Goal: Task Accomplishment & Management: Manage account settings

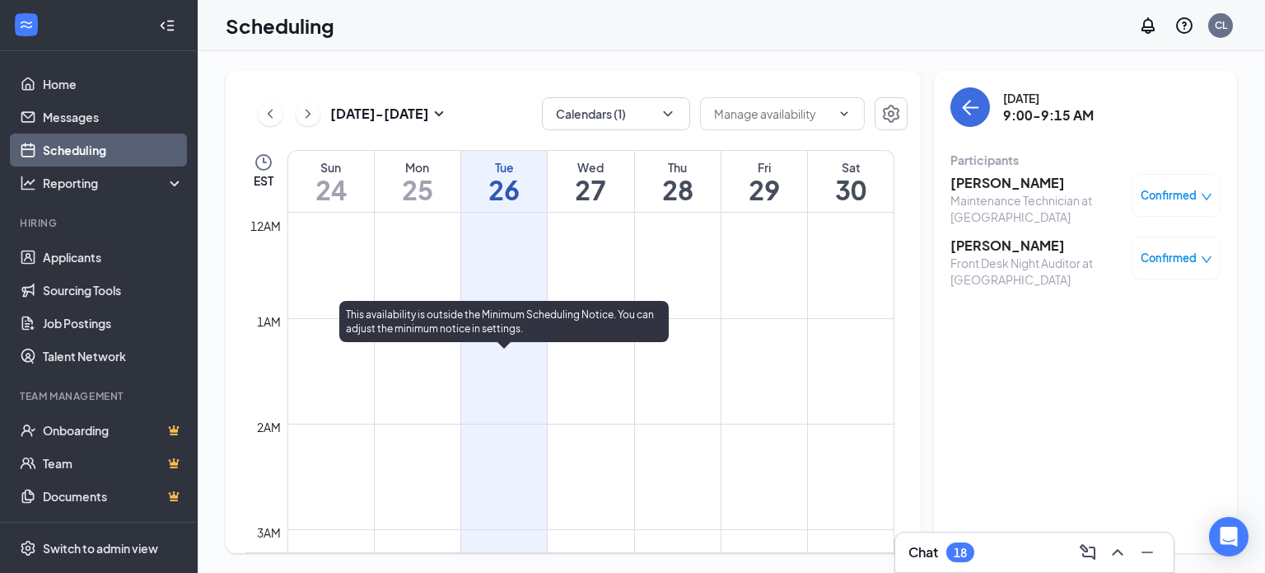
scroll to position [810, 0]
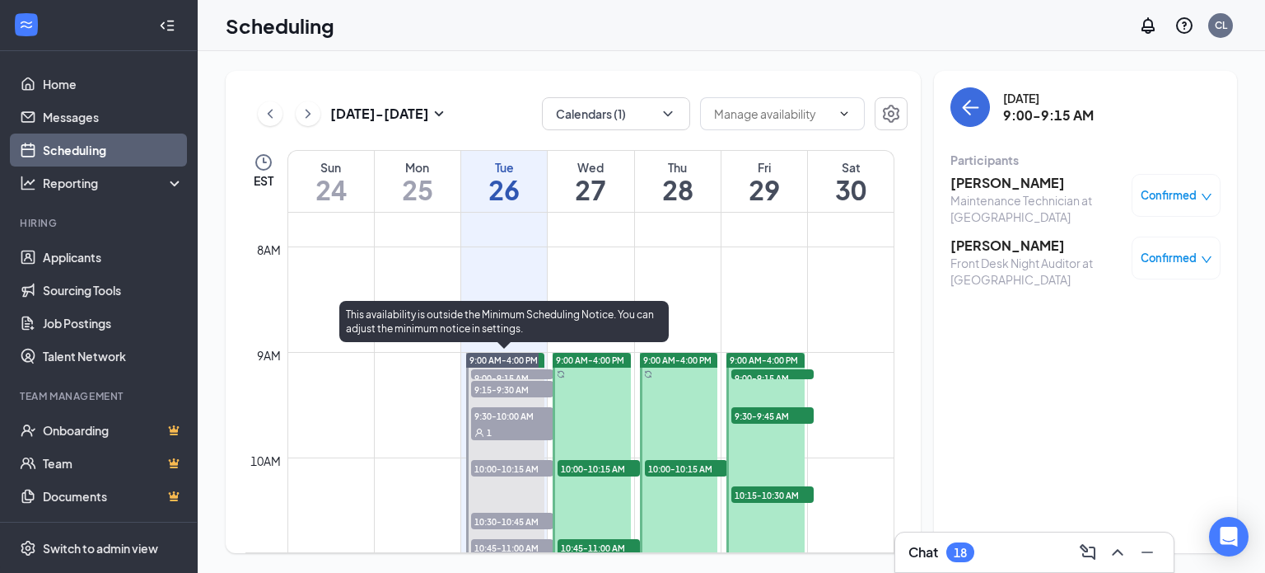
click at [511, 372] on span "9:00-9:15 AM" at bounding box center [512, 377] width 82 height 16
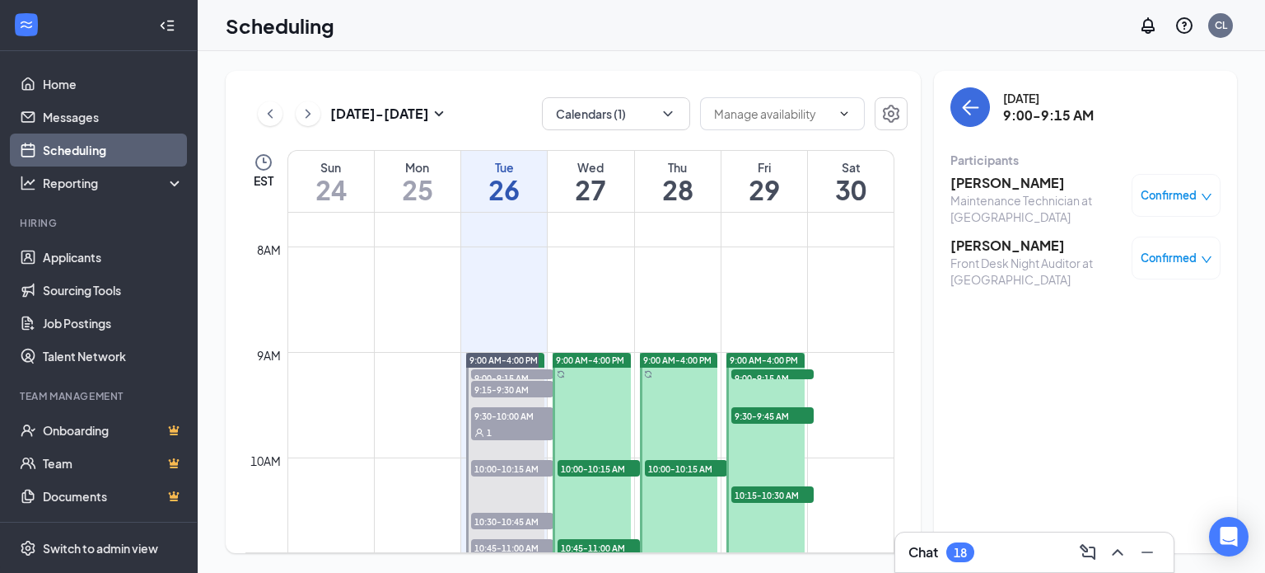
click at [1210, 197] on icon "down" at bounding box center [1207, 197] width 12 height 12
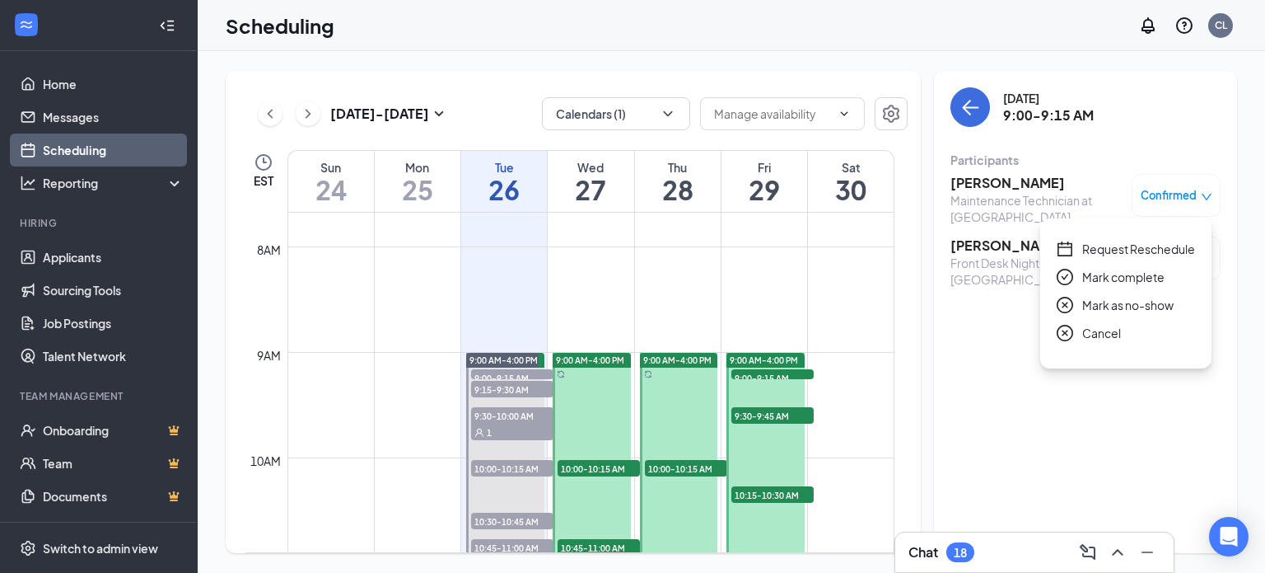
click at [1104, 274] on span "Mark complete" at bounding box center [1124, 277] width 82 height 18
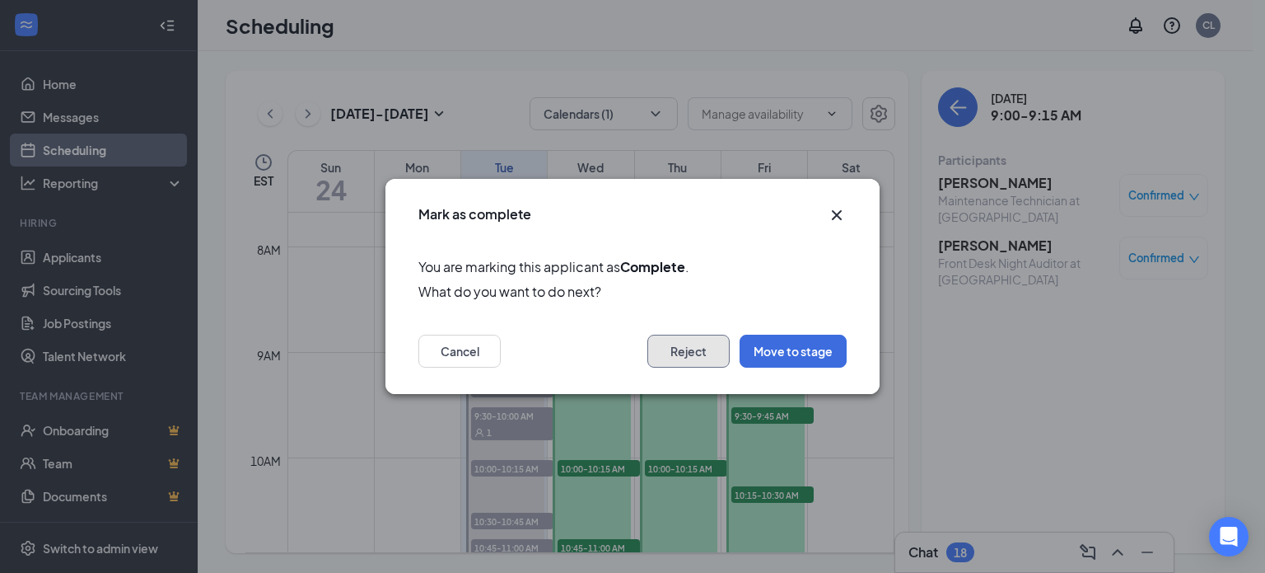
click at [695, 355] on button "Reject" at bounding box center [689, 350] width 82 height 33
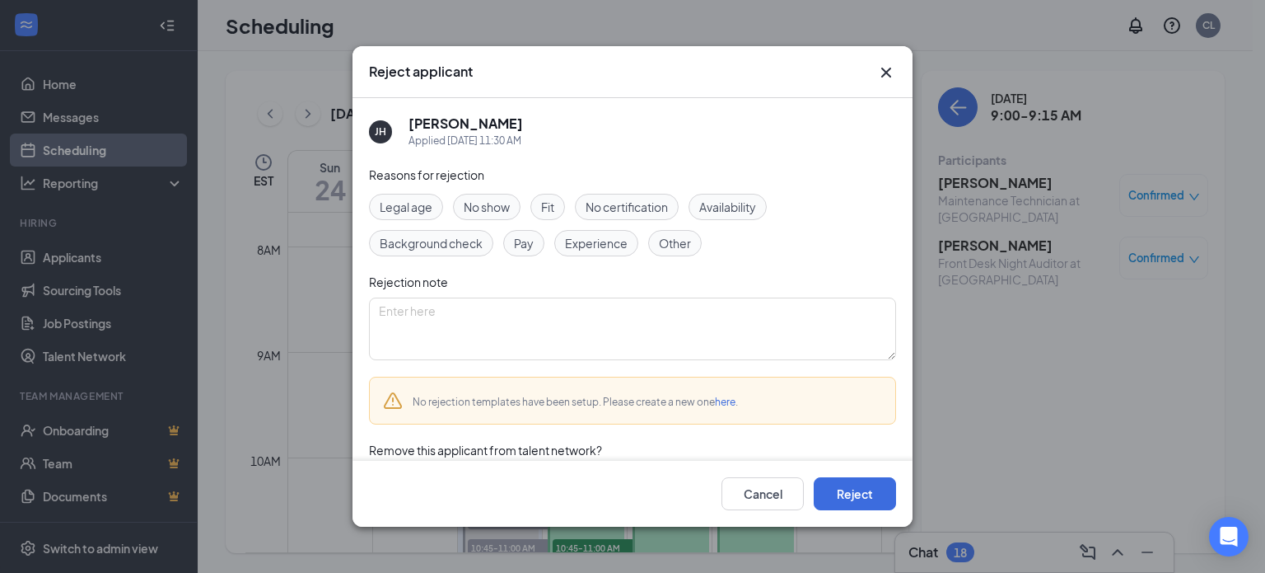
click at [432, 242] on span "Background check" at bounding box center [431, 243] width 103 height 18
click at [428, 297] on textarea at bounding box center [632, 328] width 527 height 63
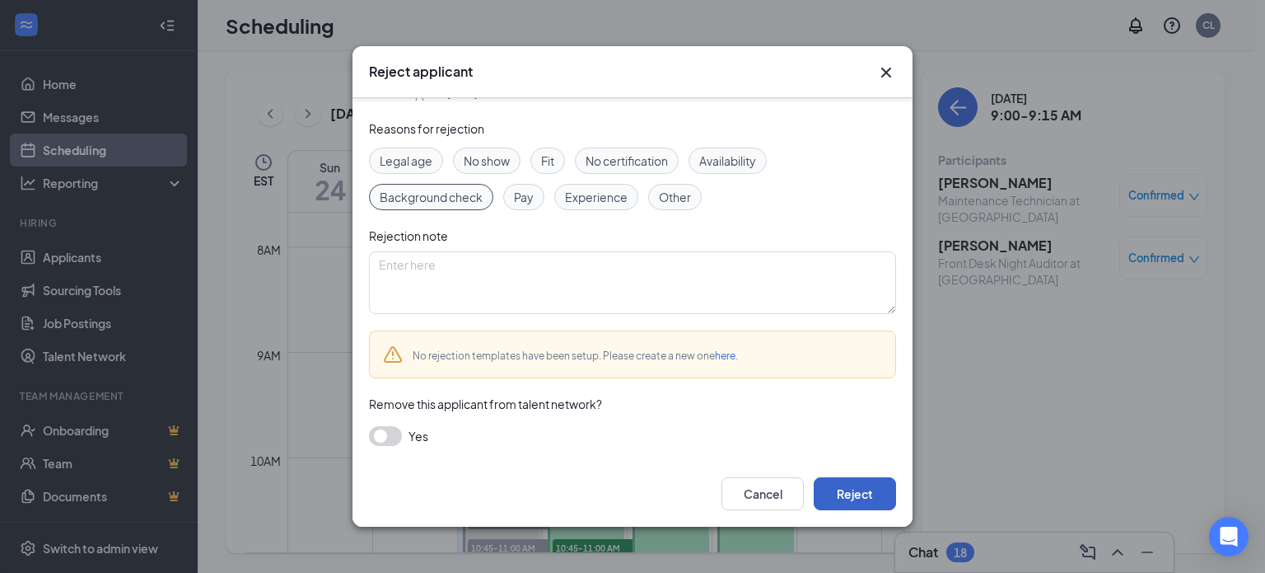
click at [857, 497] on button "Reject" at bounding box center [855, 493] width 82 height 33
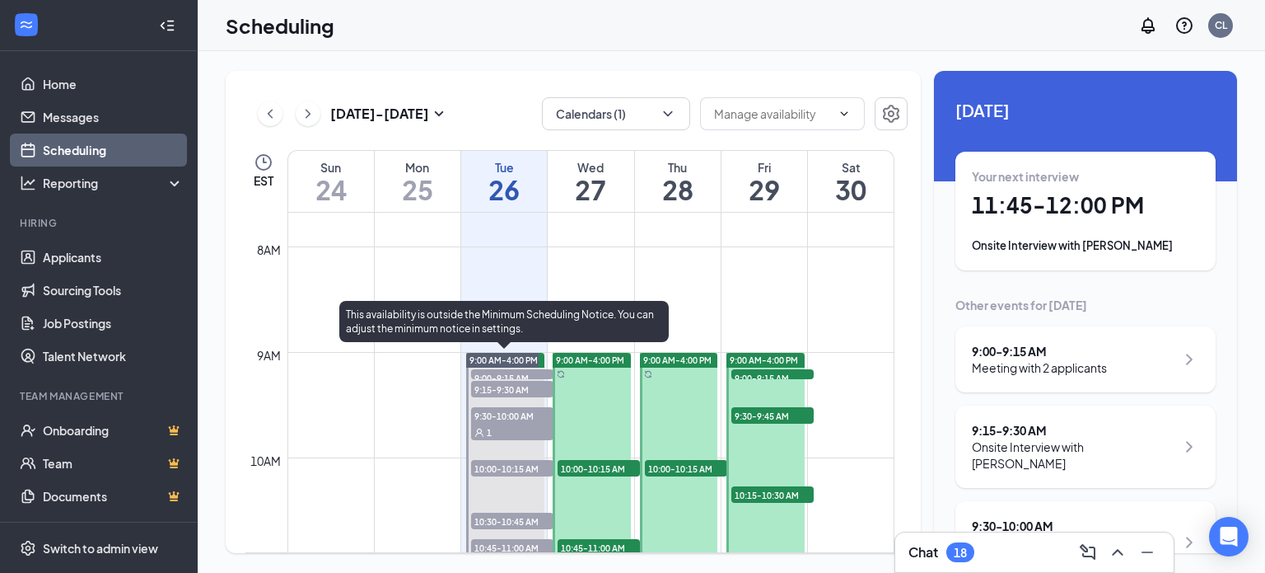
click at [497, 373] on span "9:00-9:15 AM" at bounding box center [512, 377] width 82 height 16
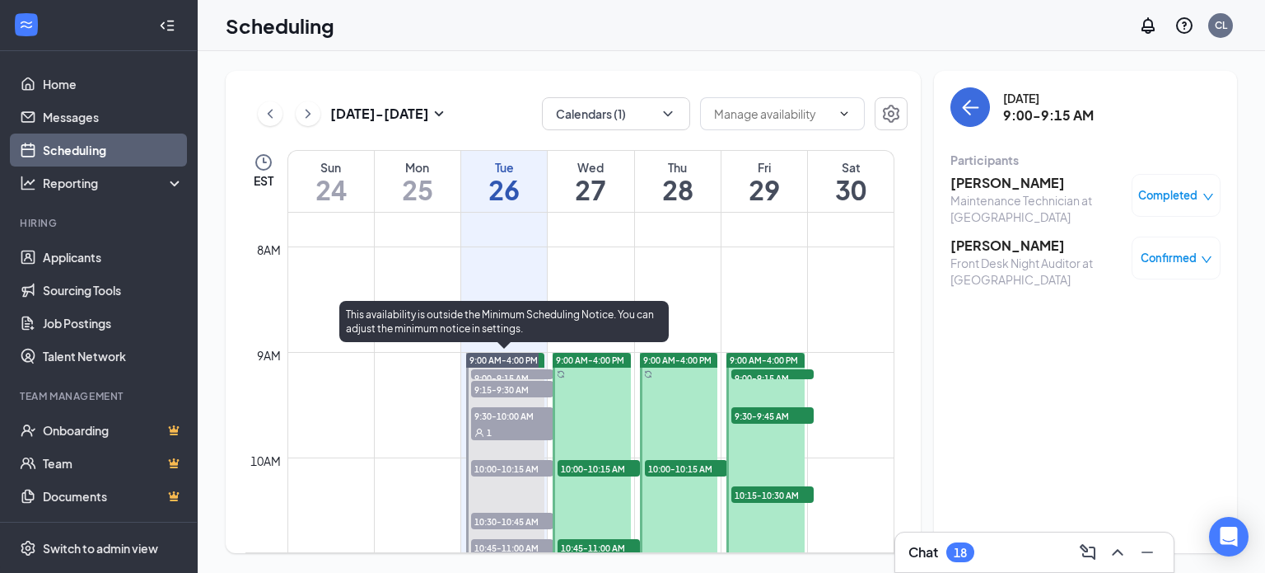
click at [508, 388] on span "9:15-9:30 AM" at bounding box center [512, 389] width 82 height 16
click at [489, 424] on div "1" at bounding box center [512, 431] width 82 height 16
click at [505, 467] on span "10:00-10:15 AM" at bounding box center [512, 468] width 82 height 16
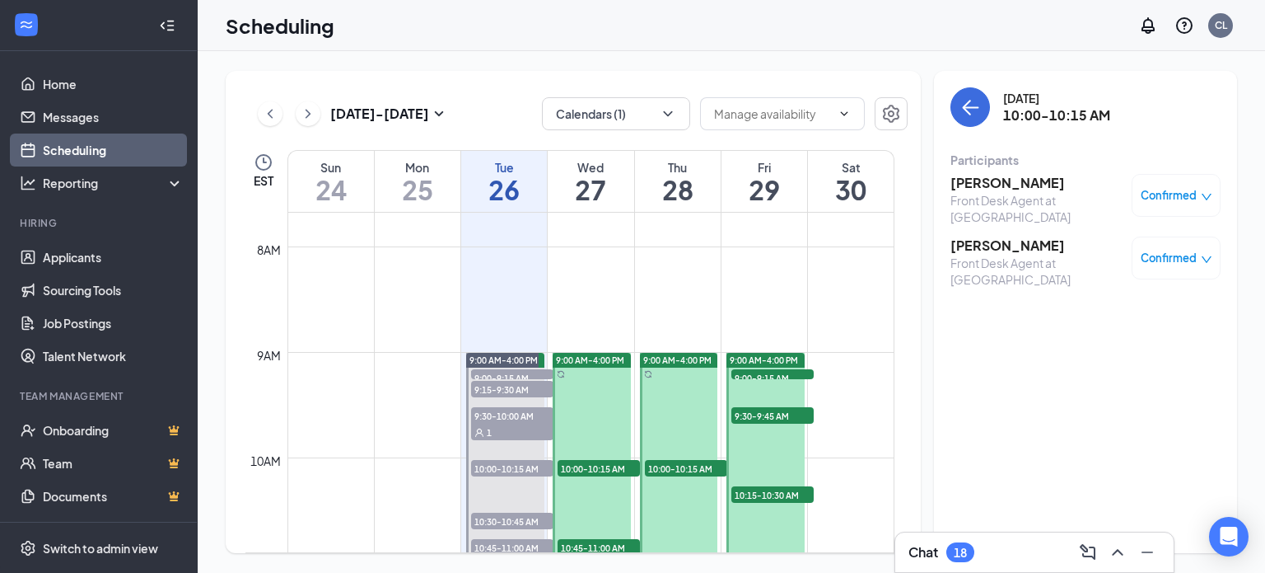
click at [1205, 194] on icon "down" at bounding box center [1207, 197] width 12 height 12
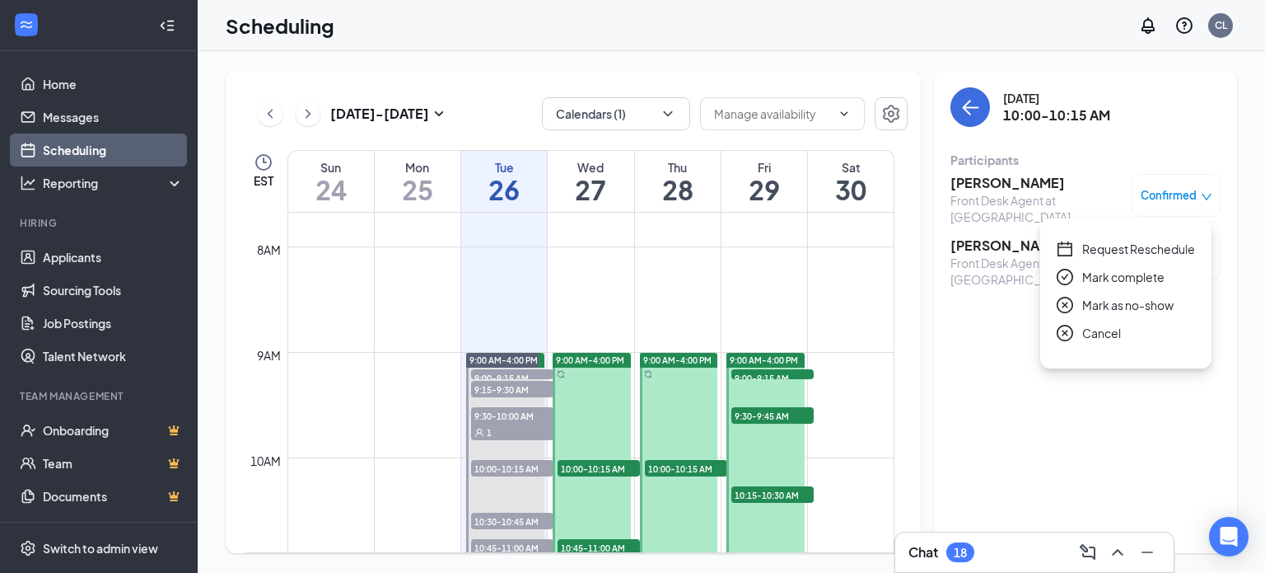
click at [1108, 303] on span "Mark as no-show" at bounding box center [1128, 305] width 91 height 18
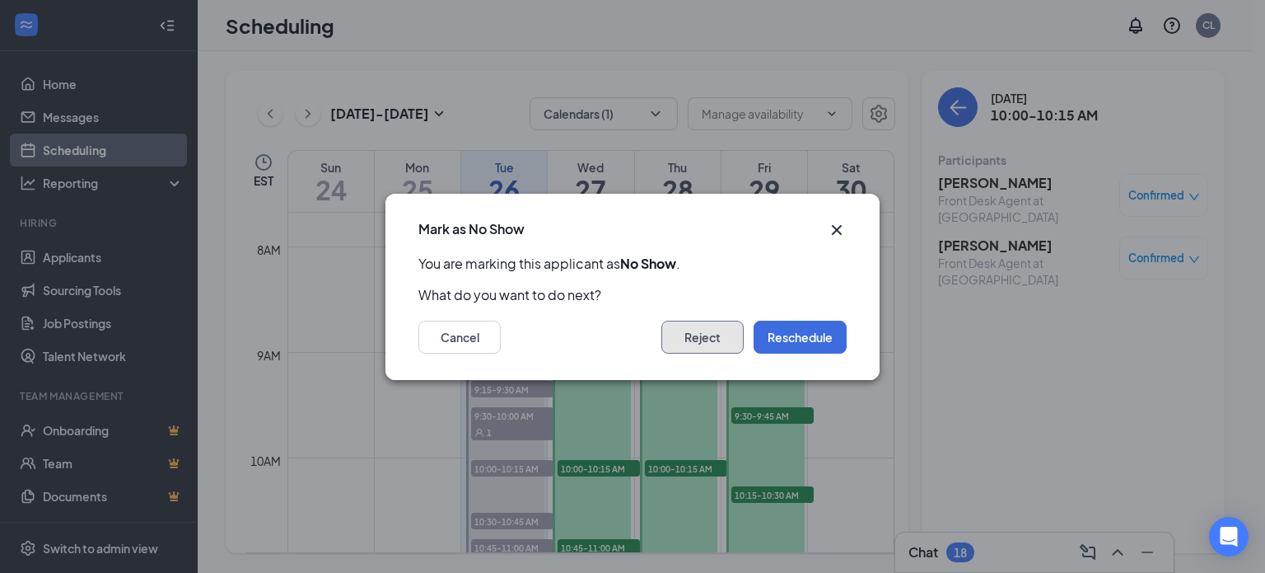
click at [711, 330] on button "Reject" at bounding box center [703, 336] width 82 height 33
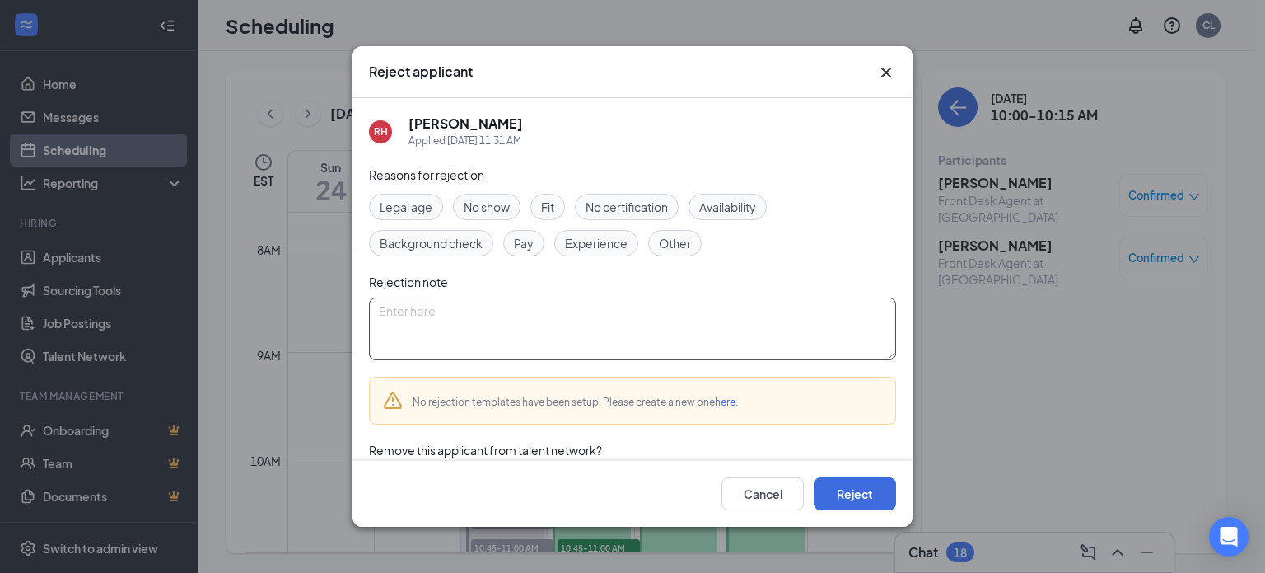
click at [465, 319] on textarea at bounding box center [632, 328] width 527 height 63
type textarea "no show"
click at [837, 487] on button "Reject" at bounding box center [855, 493] width 82 height 33
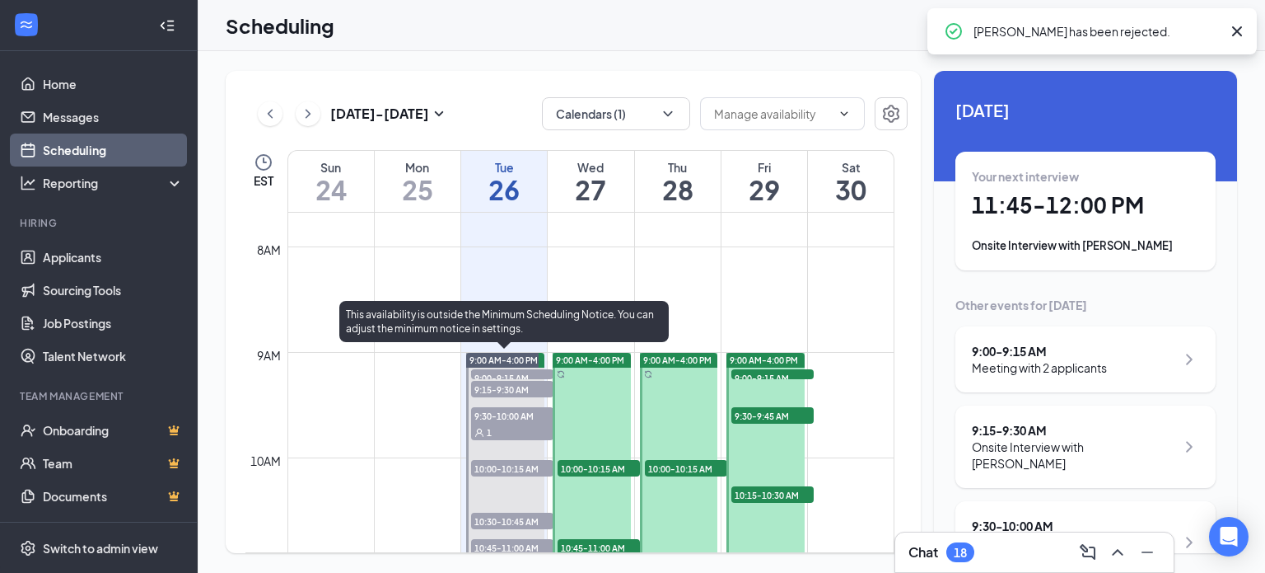
click at [517, 468] on span "10:00-10:15 AM" at bounding box center [512, 468] width 82 height 16
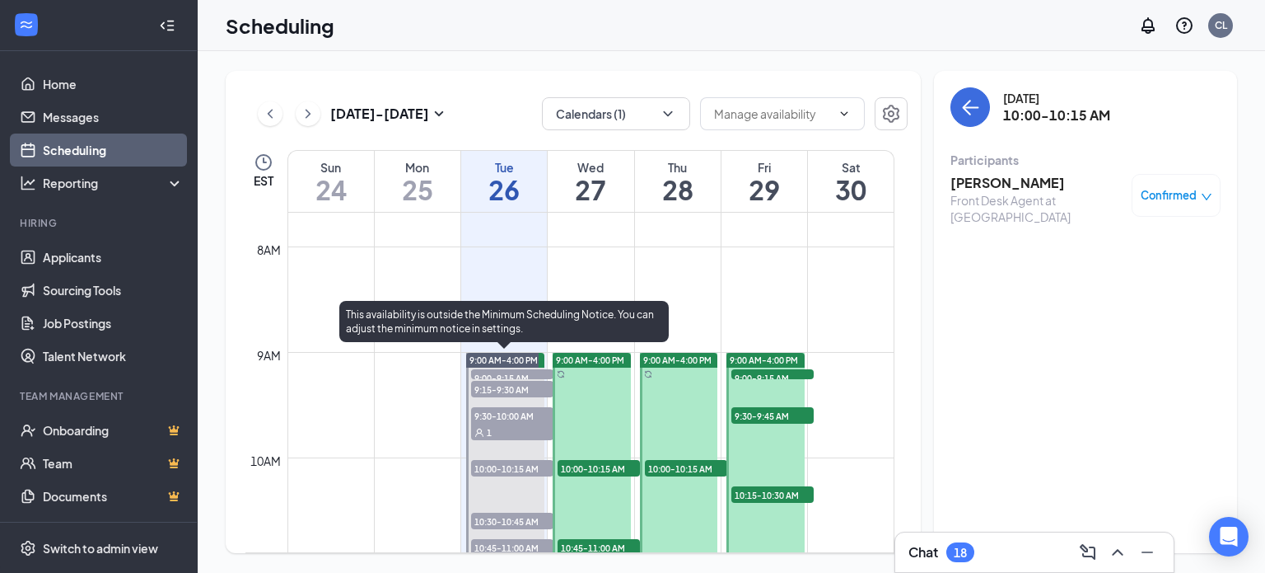
click at [503, 519] on span "10:30-10:45 AM" at bounding box center [512, 520] width 82 height 16
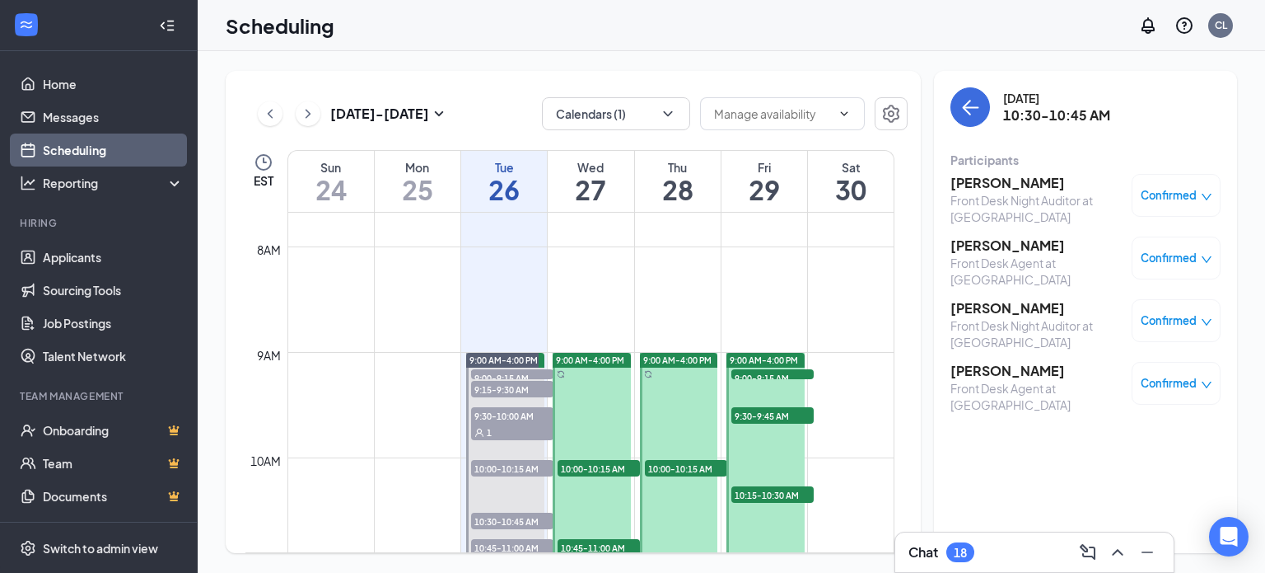
click at [1206, 324] on icon "down" at bounding box center [1207, 322] width 10 height 7
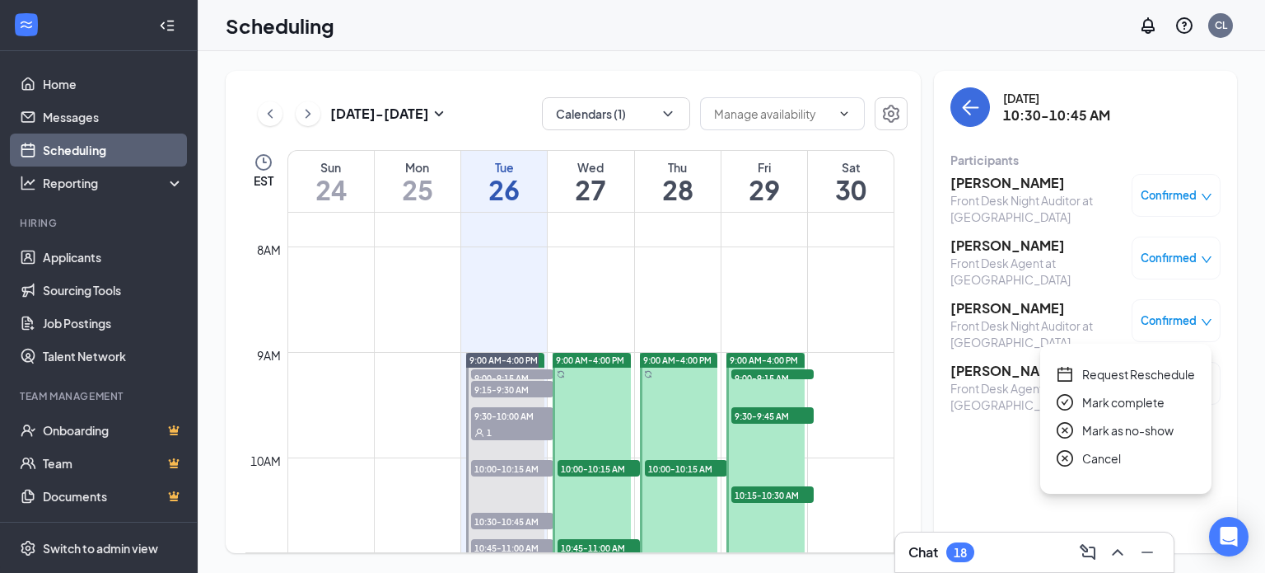
click at [1120, 428] on span "Mark as no-show" at bounding box center [1128, 430] width 91 height 18
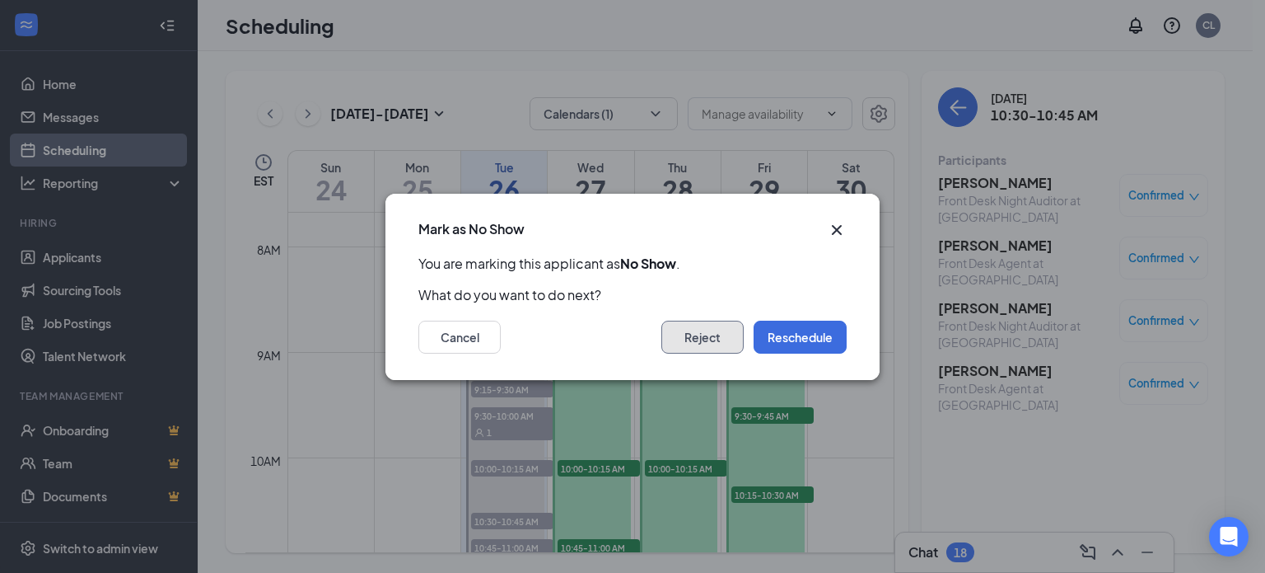
click at [699, 343] on button "Reject" at bounding box center [703, 336] width 82 height 33
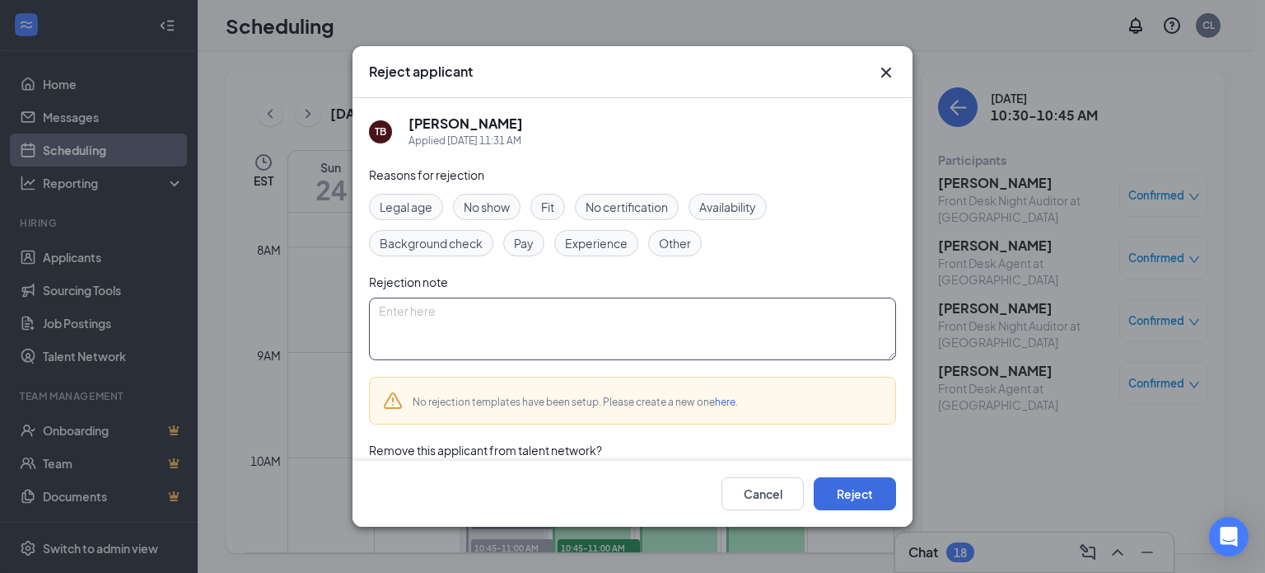
click at [560, 345] on textarea at bounding box center [632, 328] width 527 height 63
type textarea "no show"
click at [845, 491] on button "Reject" at bounding box center [855, 493] width 82 height 33
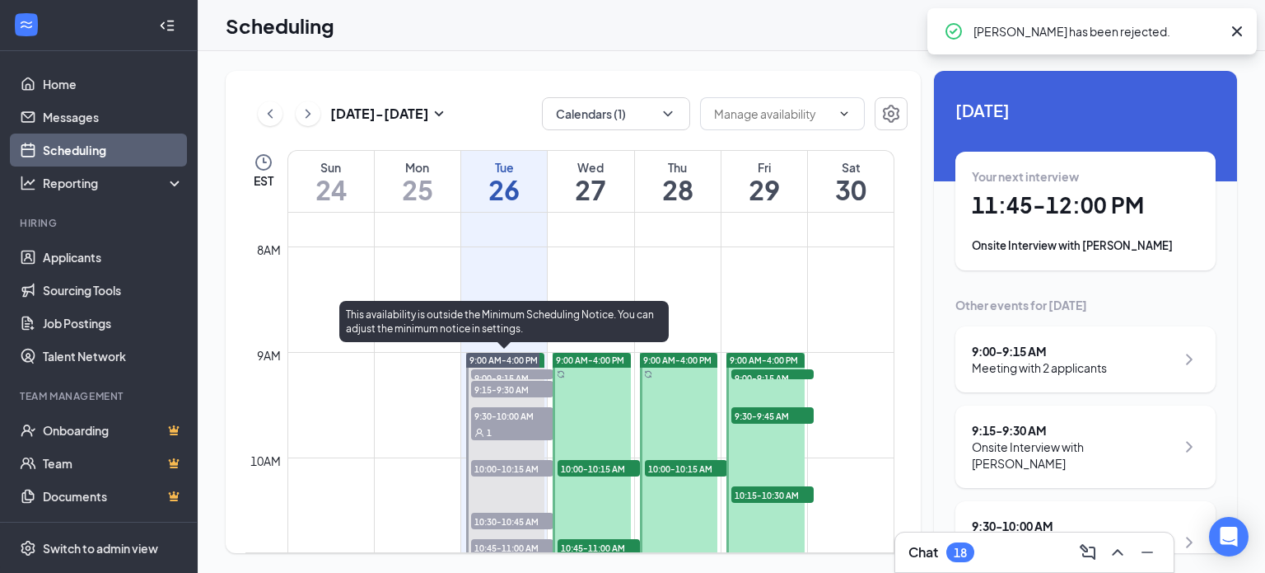
click at [495, 512] on span "10:30-10:45 AM" at bounding box center [512, 520] width 82 height 16
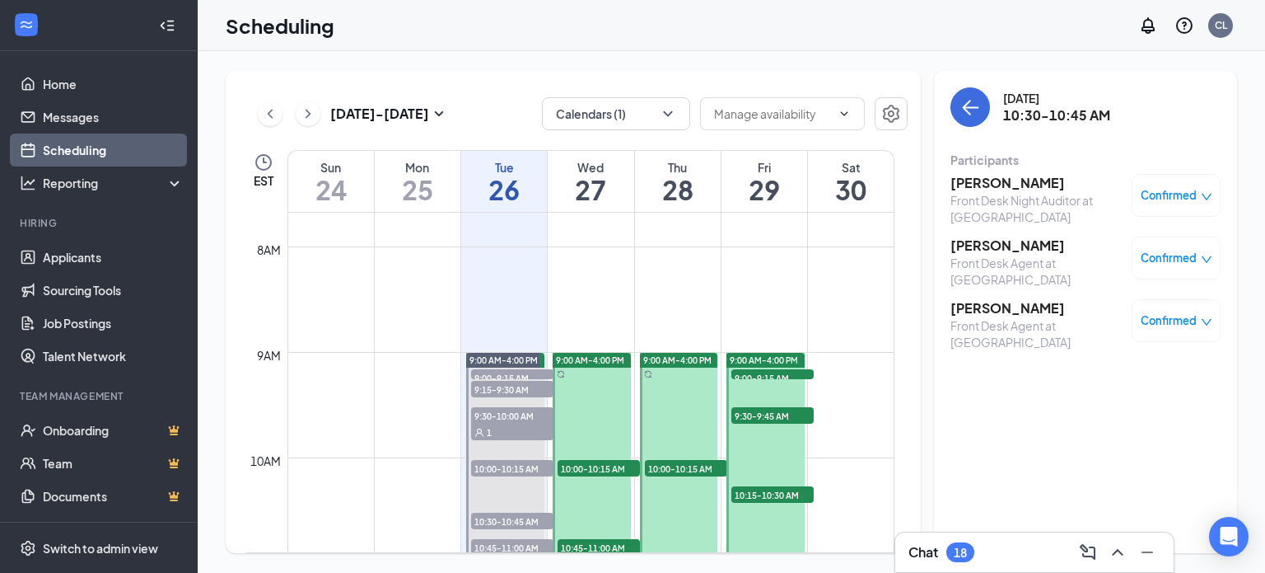
click at [1209, 322] on icon "down" at bounding box center [1207, 322] width 12 height 12
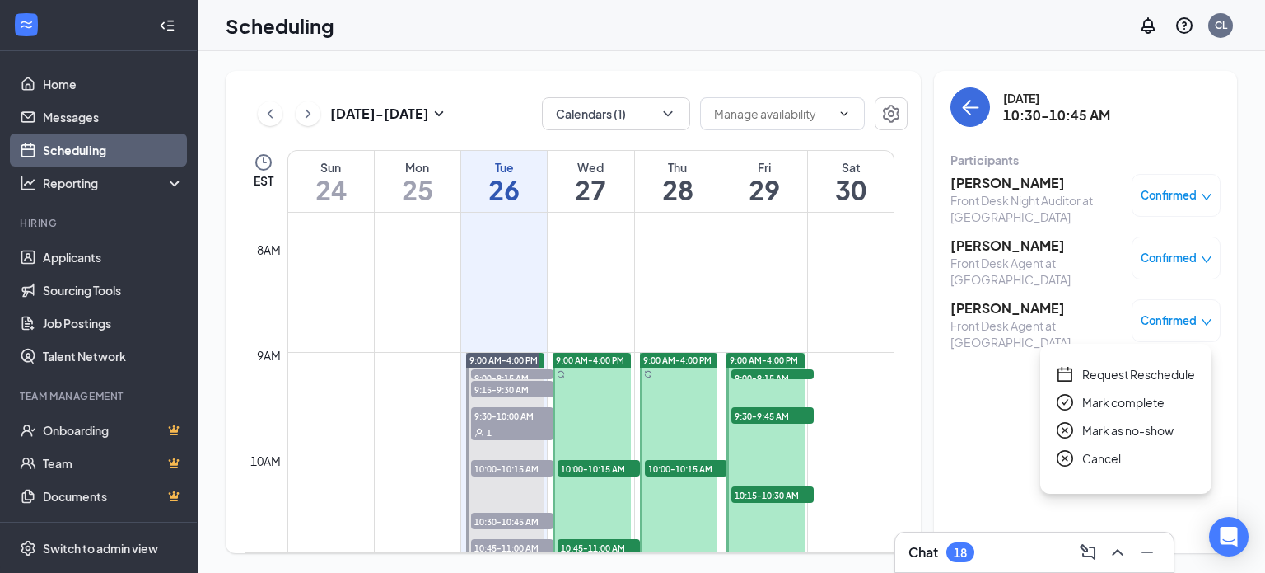
click at [1097, 431] on span "Mark as no-show" at bounding box center [1128, 430] width 91 height 18
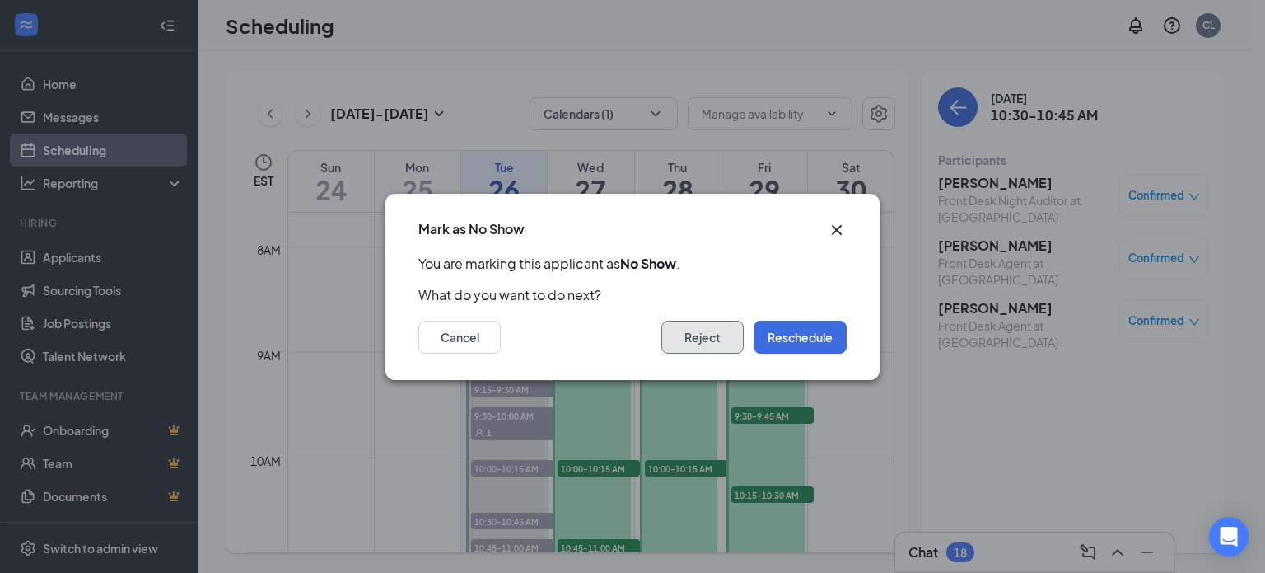
click at [694, 336] on button "Reject" at bounding box center [703, 336] width 82 height 33
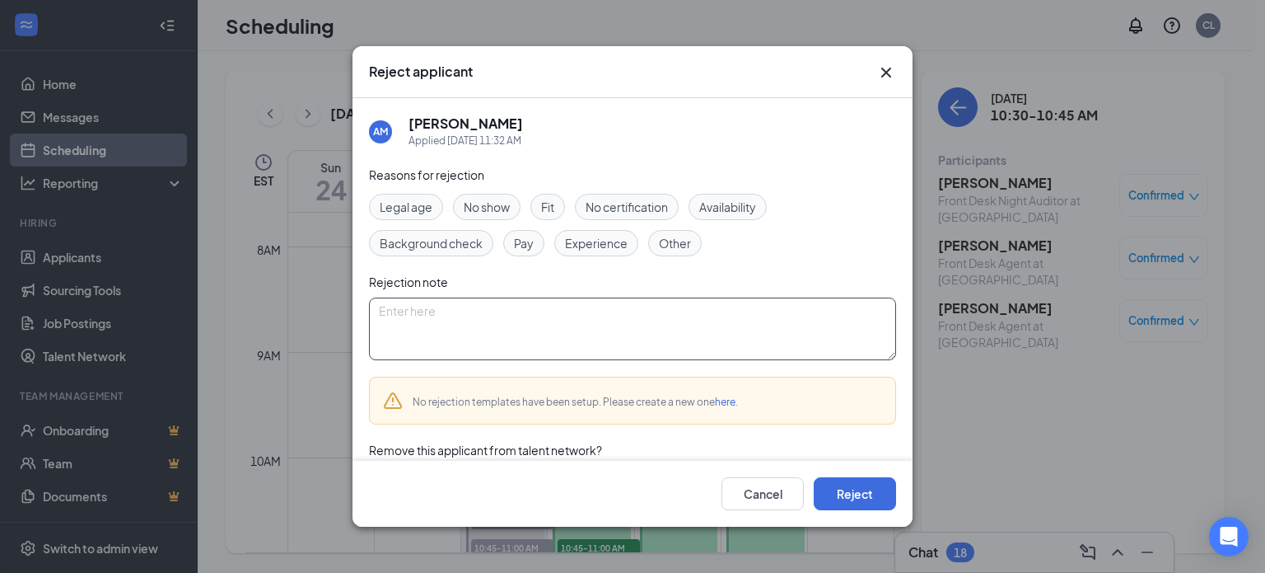
click at [426, 337] on textarea at bounding box center [632, 328] width 527 height 63
type textarea "no show"
click at [844, 496] on button "Reject" at bounding box center [855, 493] width 82 height 33
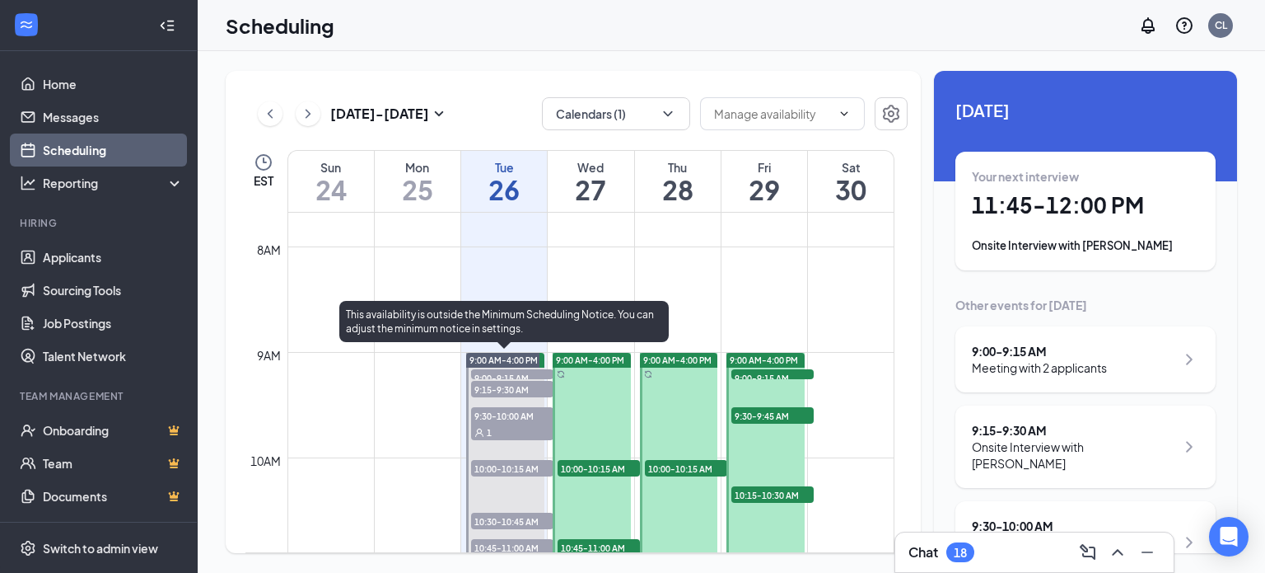
click at [494, 546] on span "10:45-11:00 AM" at bounding box center [512, 547] width 82 height 16
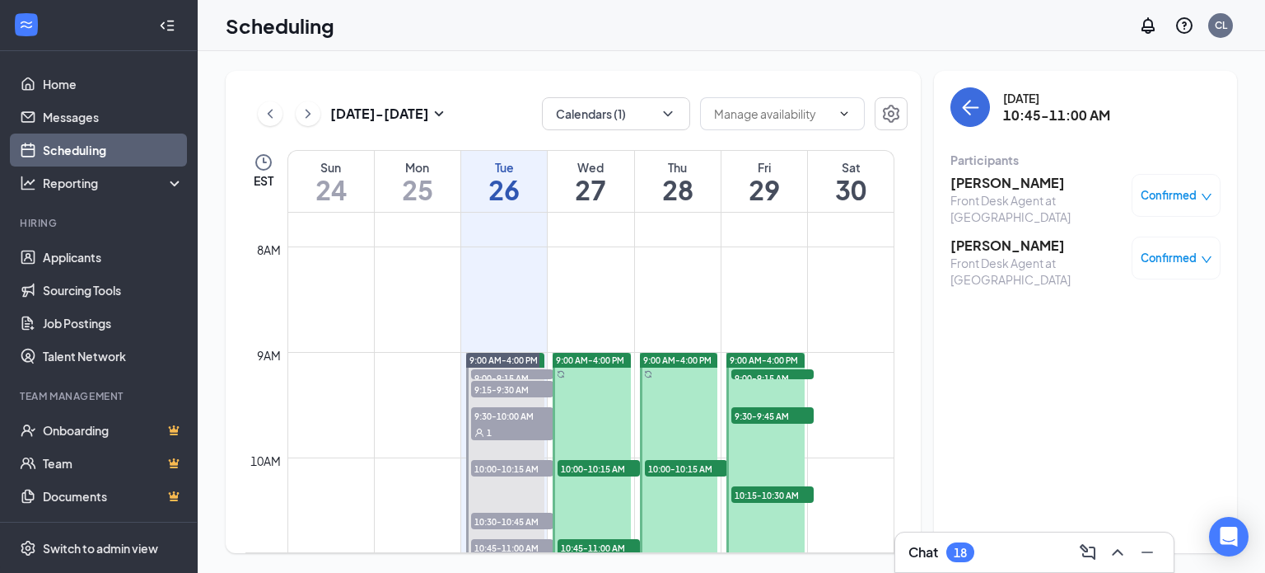
click at [1206, 247] on div "Confirmed" at bounding box center [1176, 257] width 89 height 43
click at [1201, 260] on icon "down" at bounding box center [1207, 260] width 12 height 12
click at [1097, 369] on span "Mark as no-show" at bounding box center [1128, 367] width 91 height 18
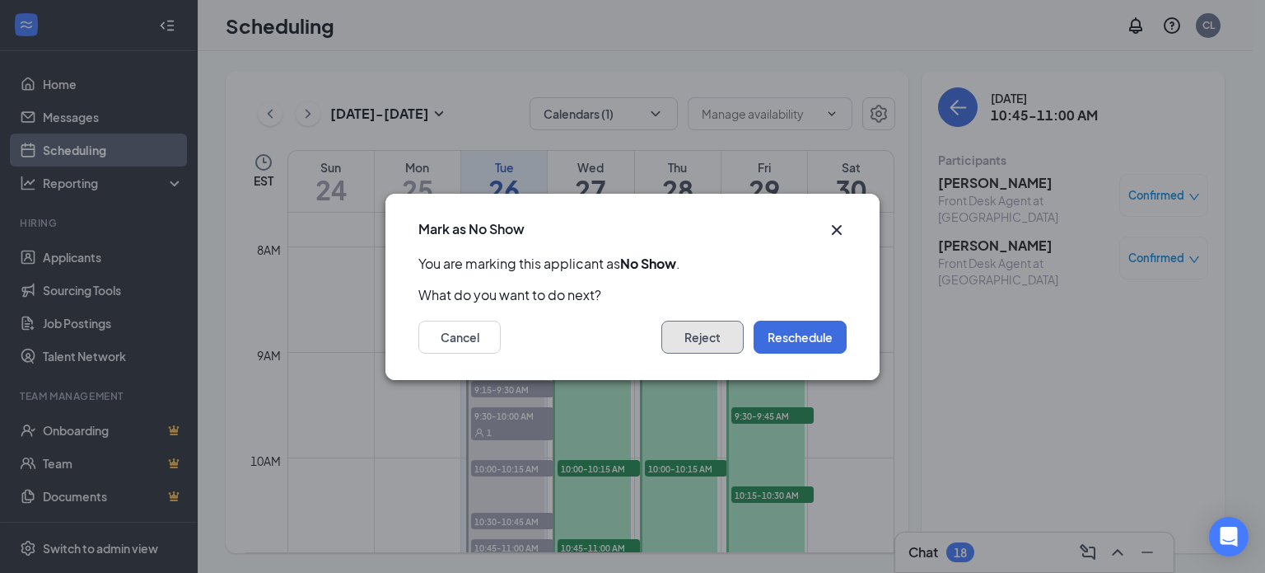
click at [726, 351] on button "Reject" at bounding box center [703, 336] width 82 height 33
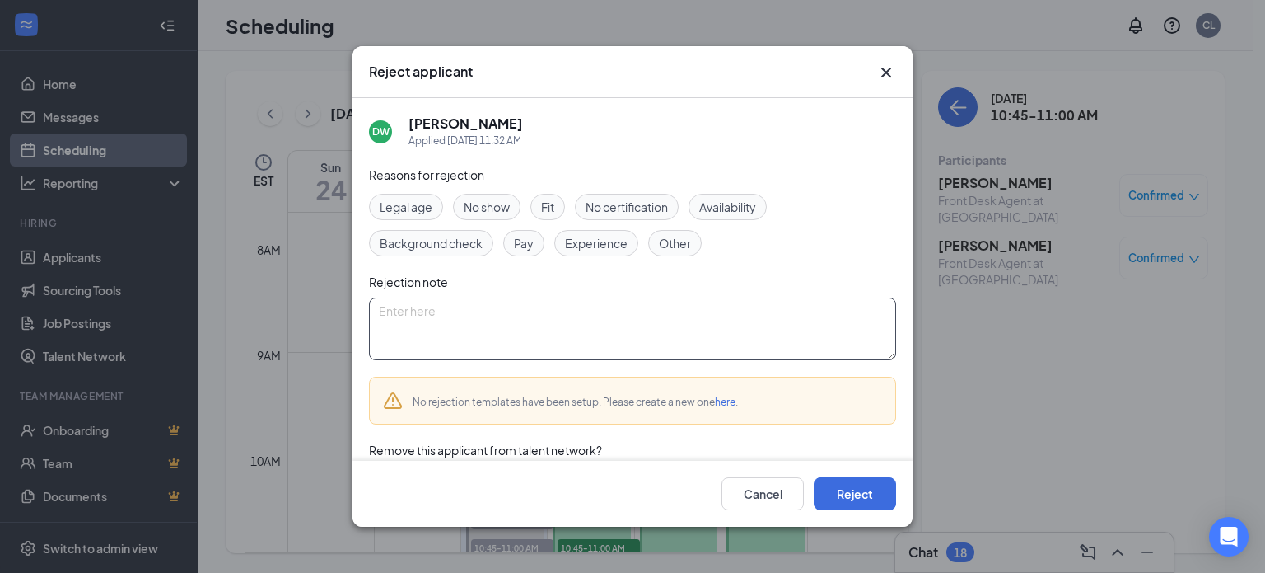
click at [489, 334] on textarea at bounding box center [632, 328] width 527 height 63
type textarea "no show"
click at [859, 500] on button "Reject" at bounding box center [855, 493] width 82 height 33
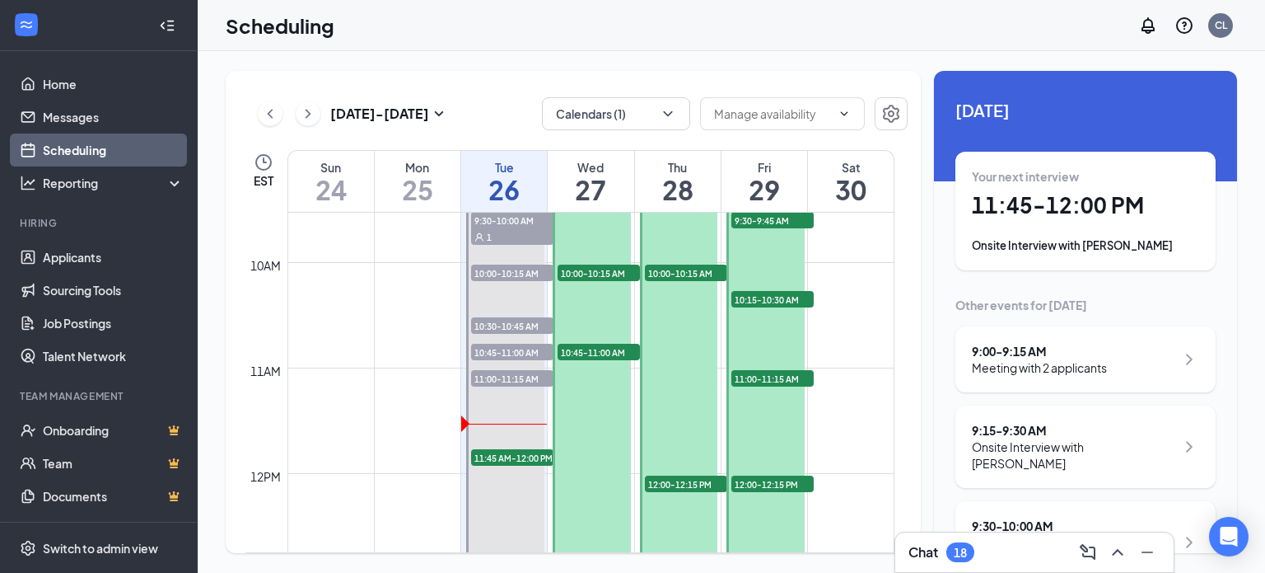
scroll to position [1015, 0]
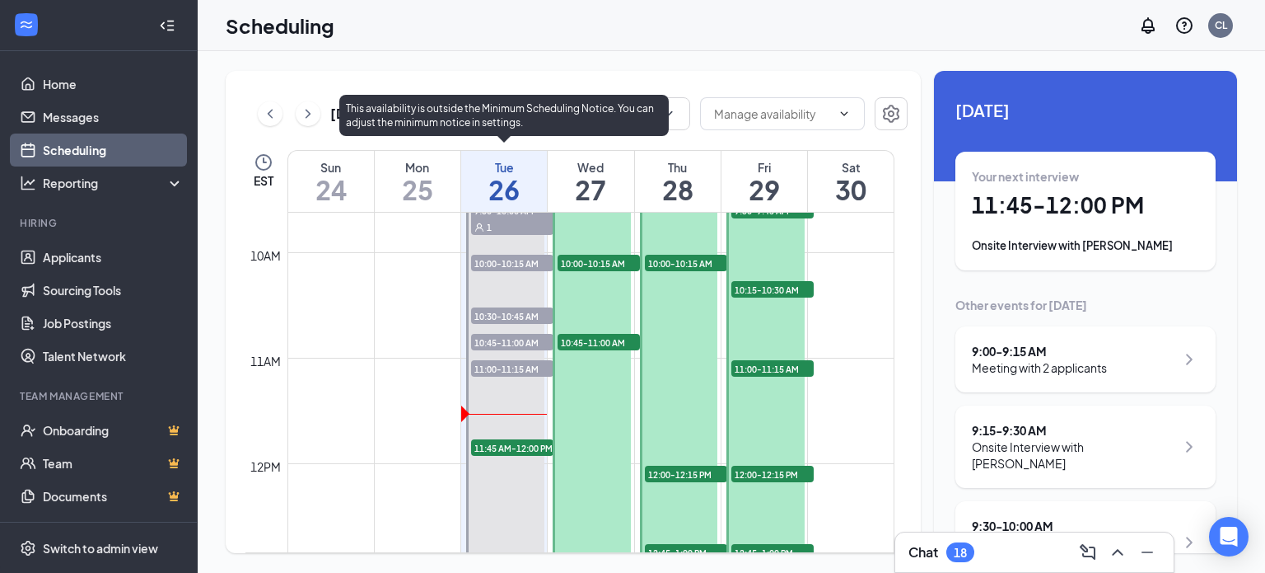
click at [491, 373] on span "11:00-11:15 AM" at bounding box center [512, 368] width 82 height 16
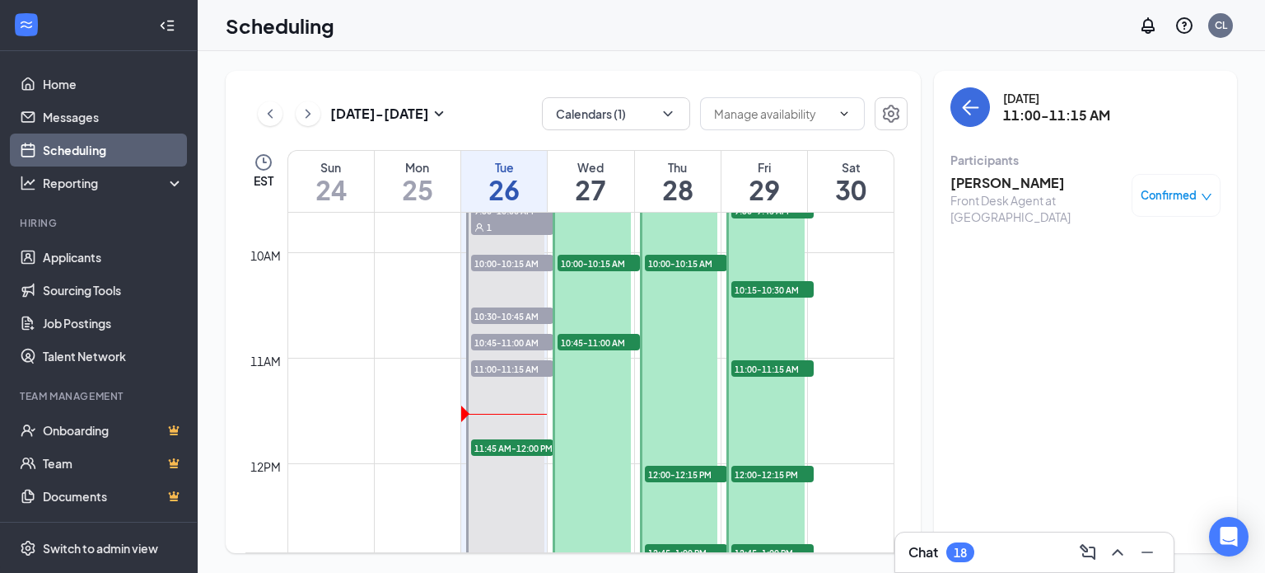
click at [1208, 200] on icon "down" at bounding box center [1207, 197] width 12 height 12
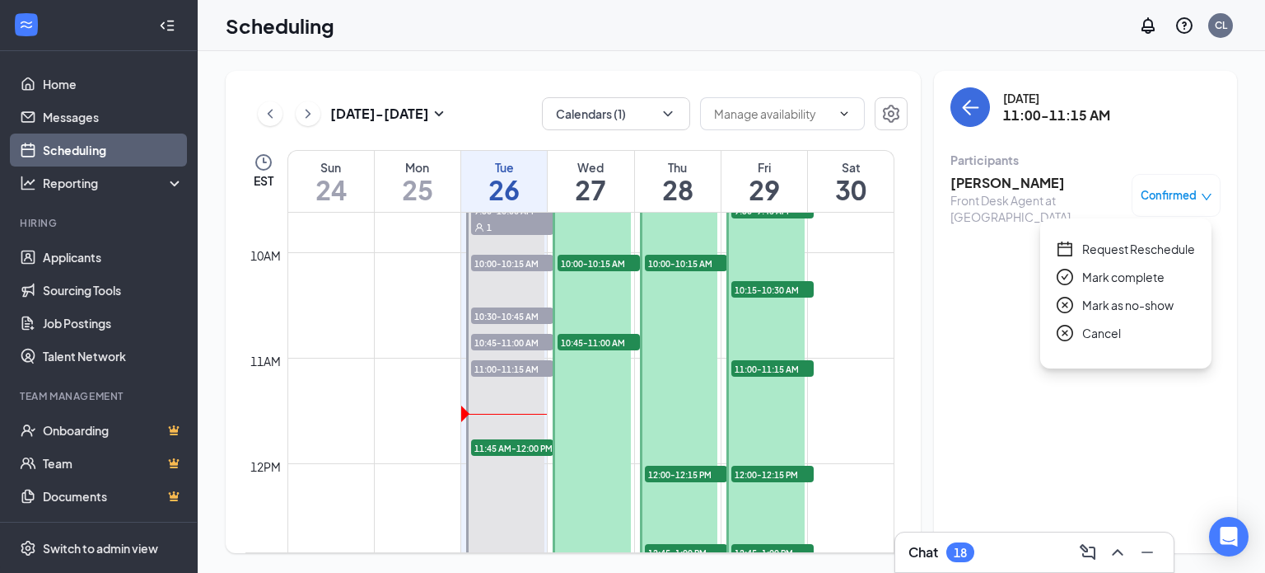
click at [1101, 307] on span "Mark as no-show" at bounding box center [1128, 305] width 91 height 18
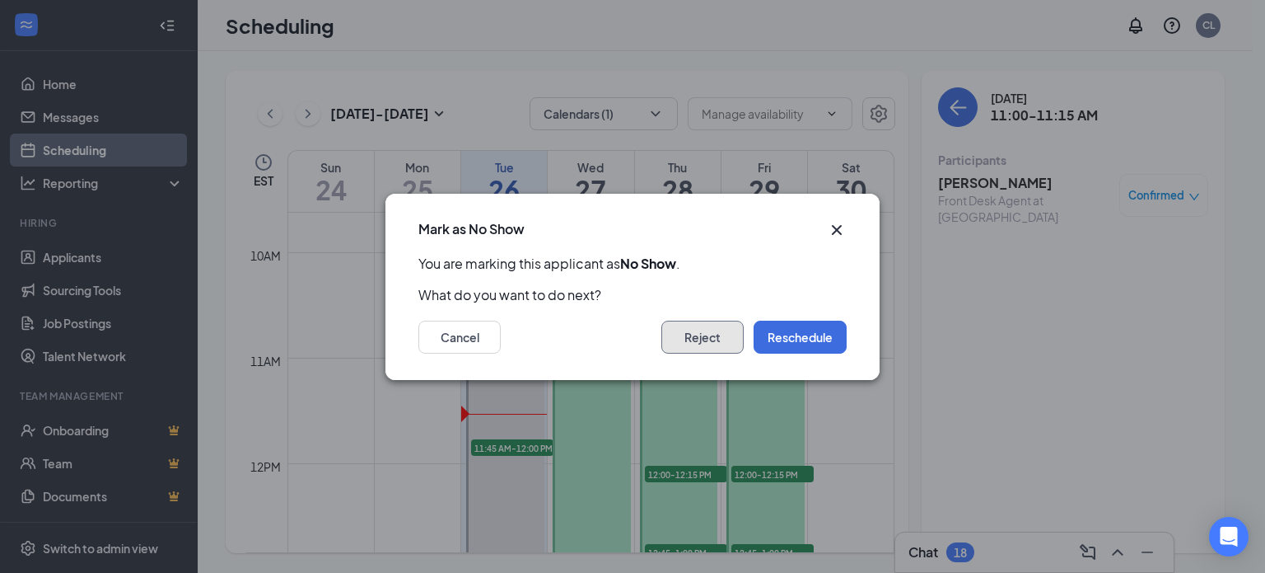
click at [718, 334] on button "Reject" at bounding box center [703, 336] width 82 height 33
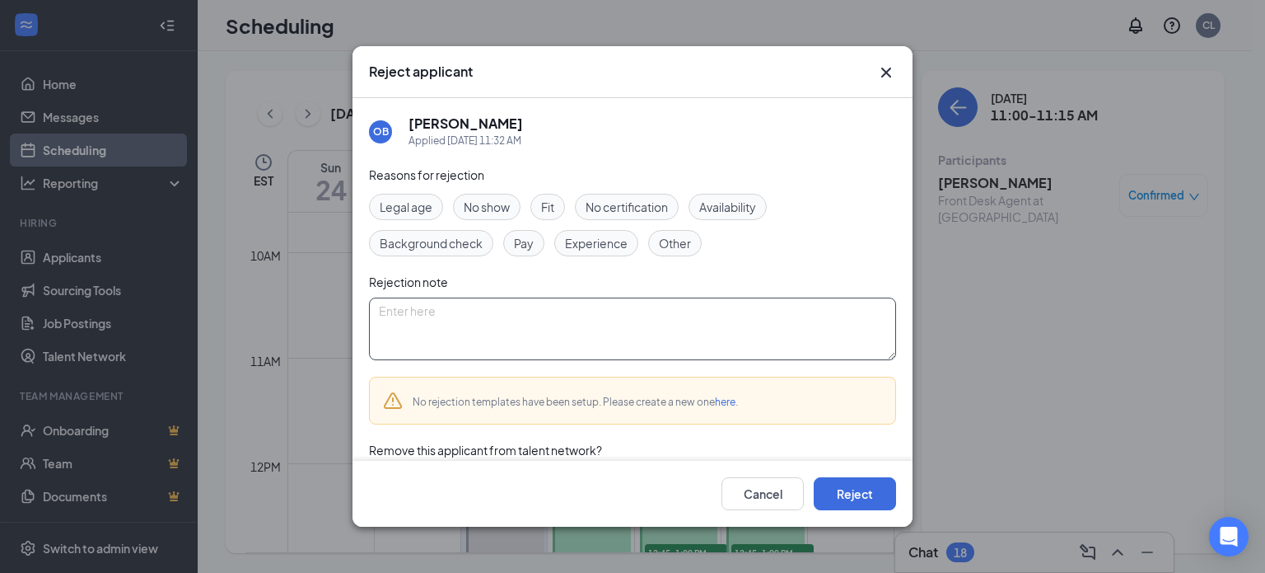
click at [502, 316] on textarea at bounding box center [632, 328] width 527 height 63
type textarea "no show"
click at [845, 495] on button "Reject" at bounding box center [855, 493] width 82 height 33
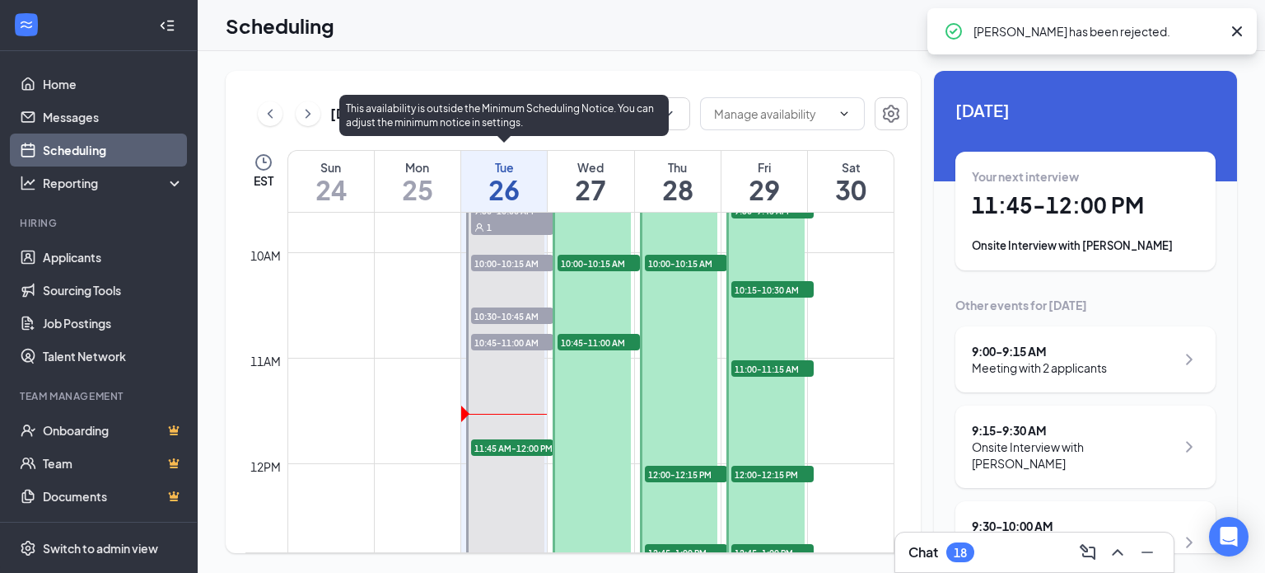
click at [521, 442] on span "11:45 AM-12:00 PM" at bounding box center [512, 447] width 82 height 16
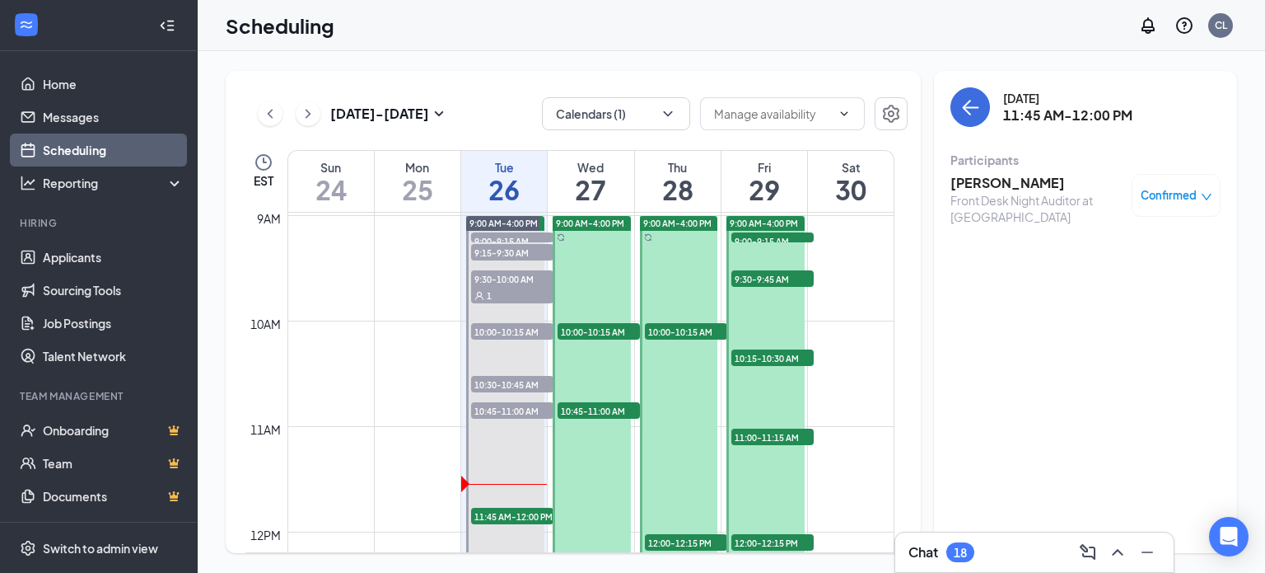
scroll to position [942, 0]
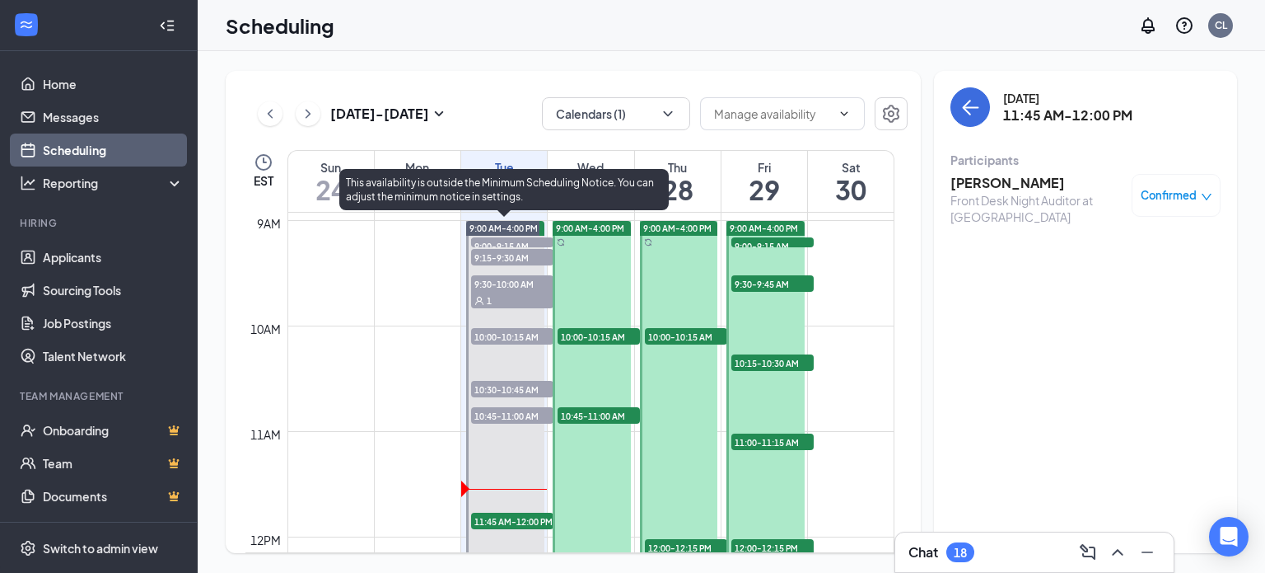
click at [487, 257] on span "9:15-9:30 AM" at bounding box center [512, 257] width 82 height 16
click at [492, 241] on span "9:00-9:15 AM" at bounding box center [512, 245] width 82 height 16
click at [498, 254] on span "9:15-9:30 AM" at bounding box center [512, 257] width 82 height 16
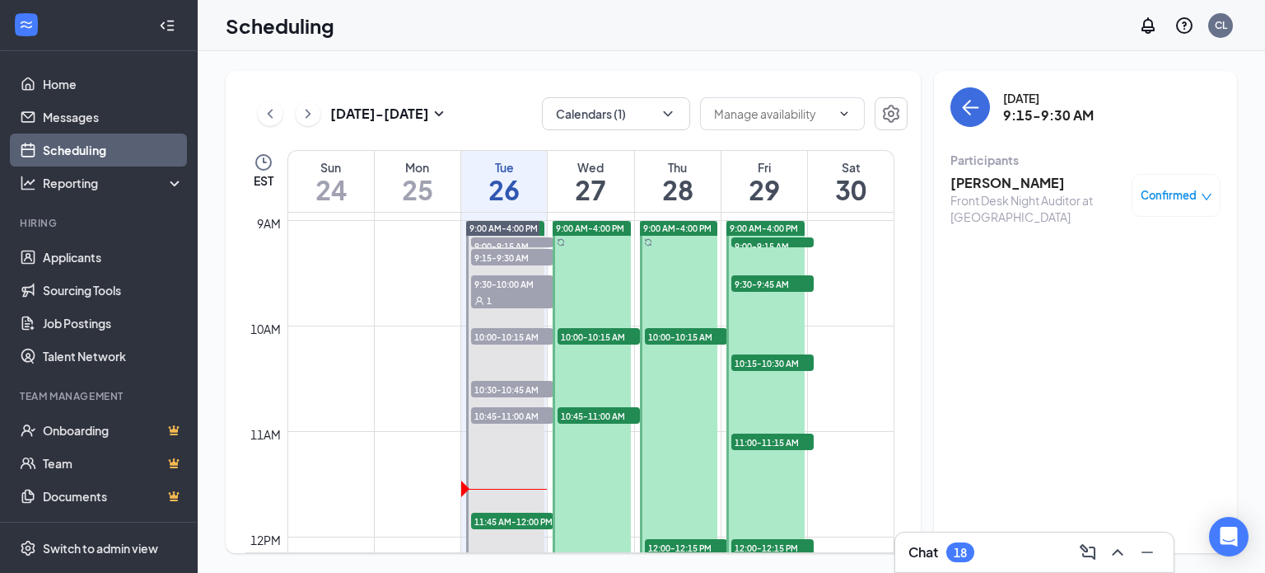
click at [565, 331] on span "10:00-10:15 AM" at bounding box center [599, 336] width 82 height 16
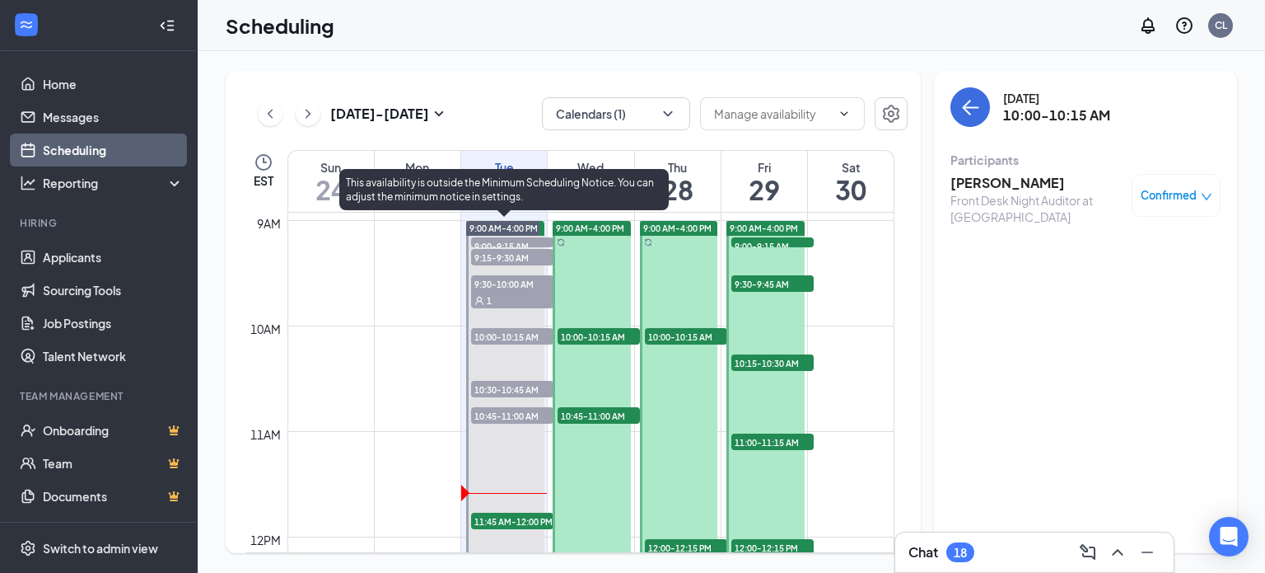
click at [498, 517] on span "11:45 AM-12:00 PM" at bounding box center [512, 520] width 82 height 16
click at [504, 421] on span "10:45-11:00 AM" at bounding box center [512, 415] width 82 height 16
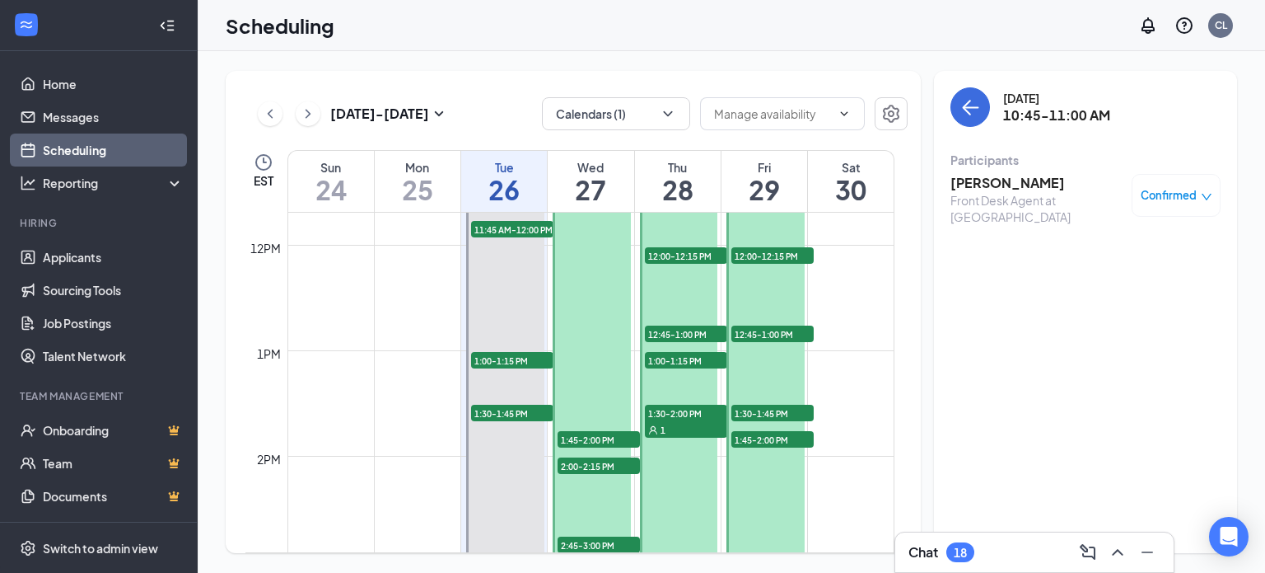
scroll to position [1212, 0]
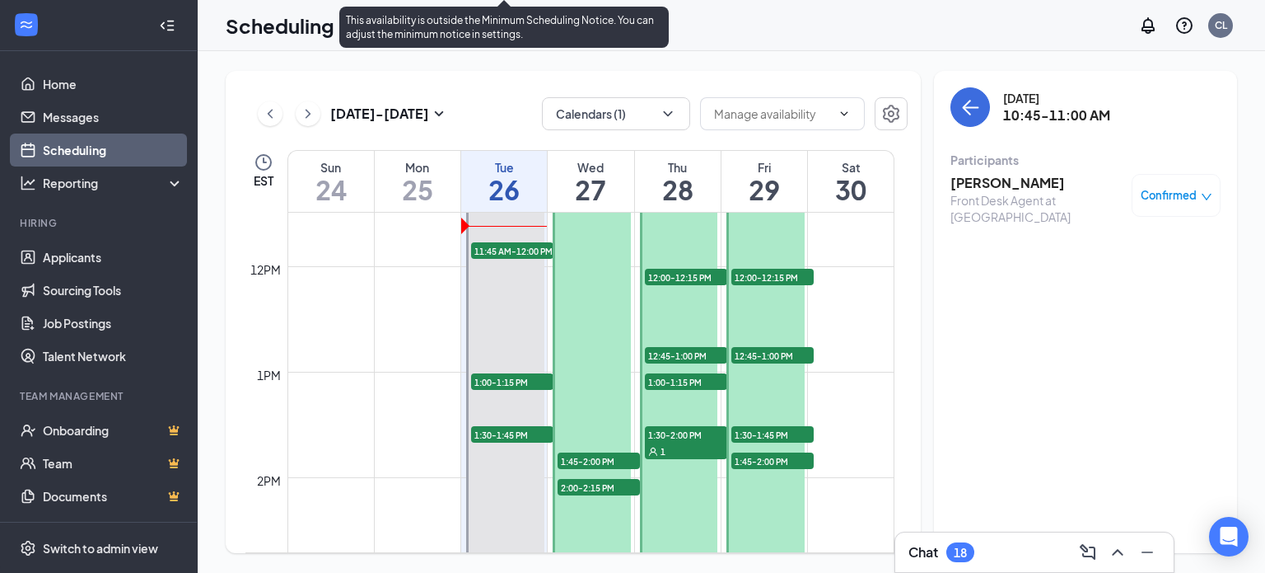
click at [500, 431] on span "1:30-1:45 PM" at bounding box center [512, 434] width 82 height 16
click at [507, 380] on span "1:00-1:15 PM" at bounding box center [512, 381] width 82 height 16
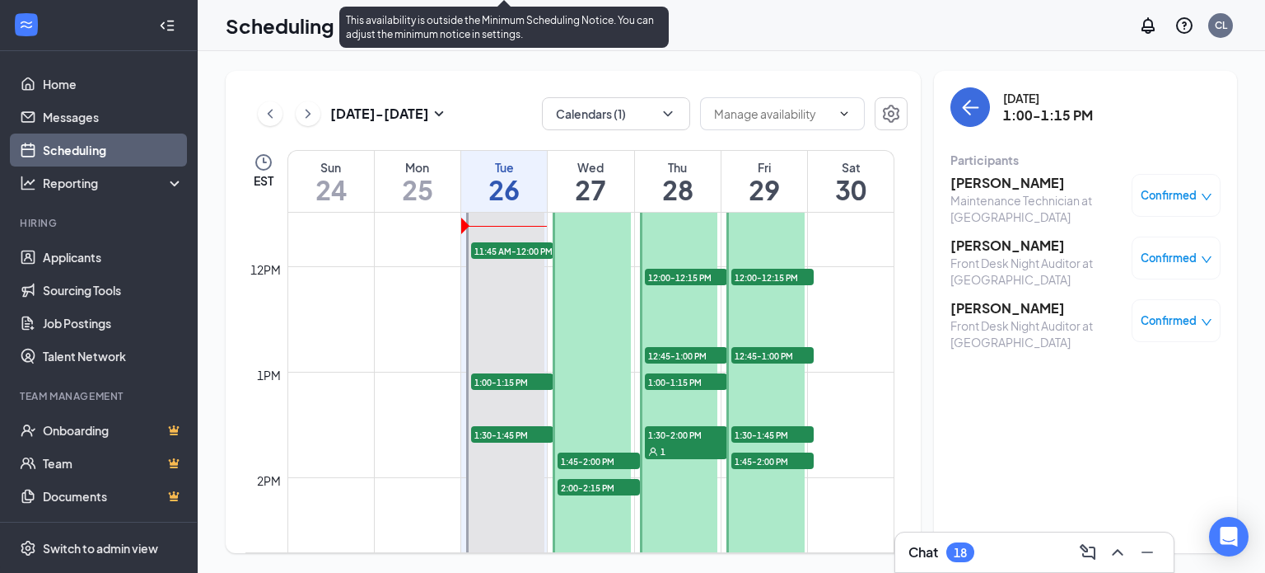
click at [504, 249] on span "11:45 AM-12:00 PM" at bounding box center [512, 250] width 82 height 16
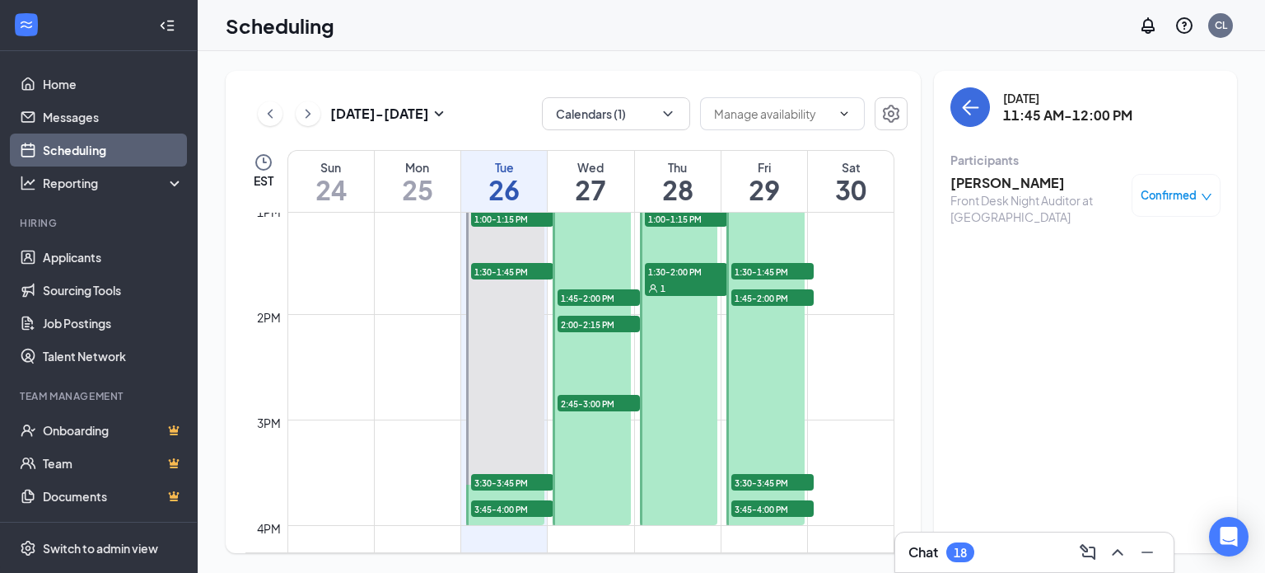
scroll to position [1311, 0]
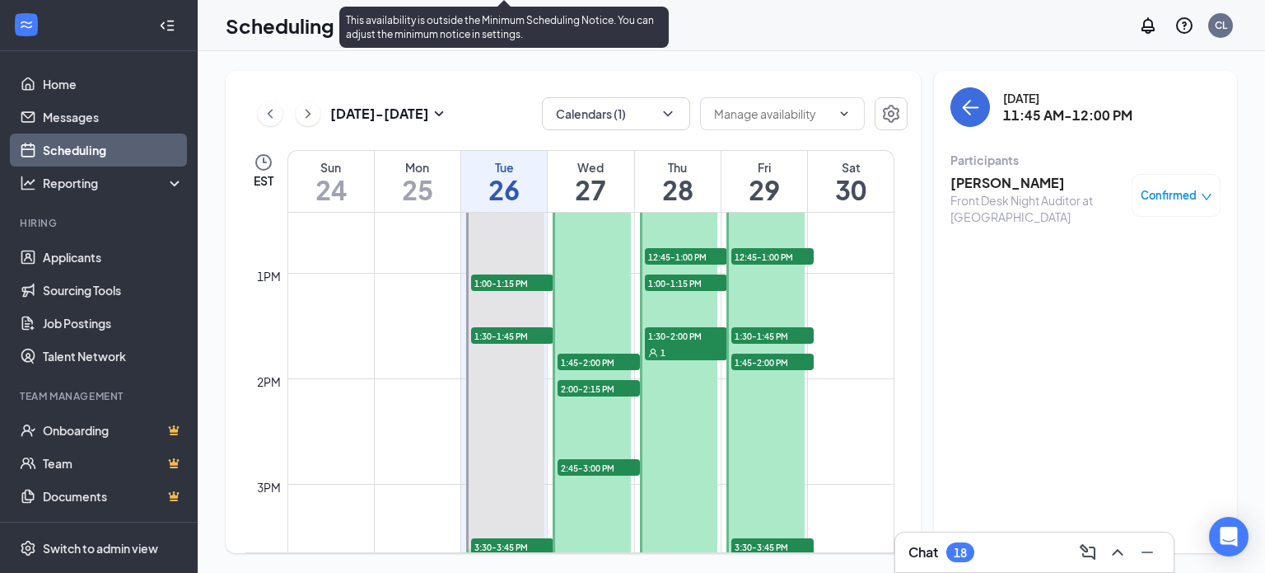
click at [507, 542] on span "3:30-3:45 PM" at bounding box center [512, 546] width 82 height 16
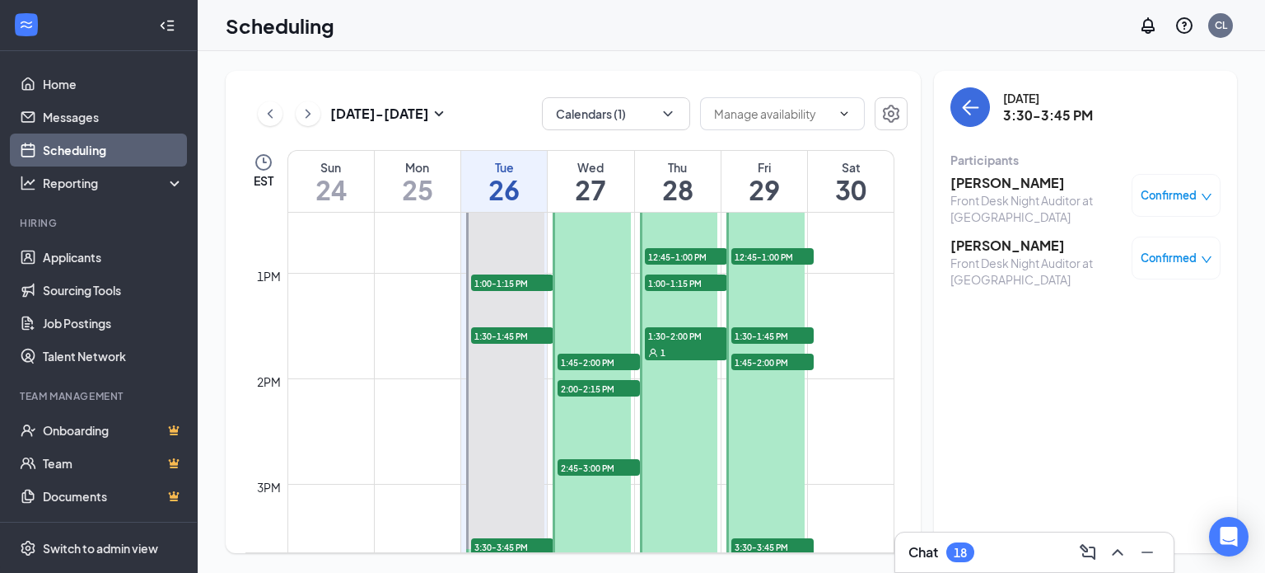
scroll to position [1441, 0]
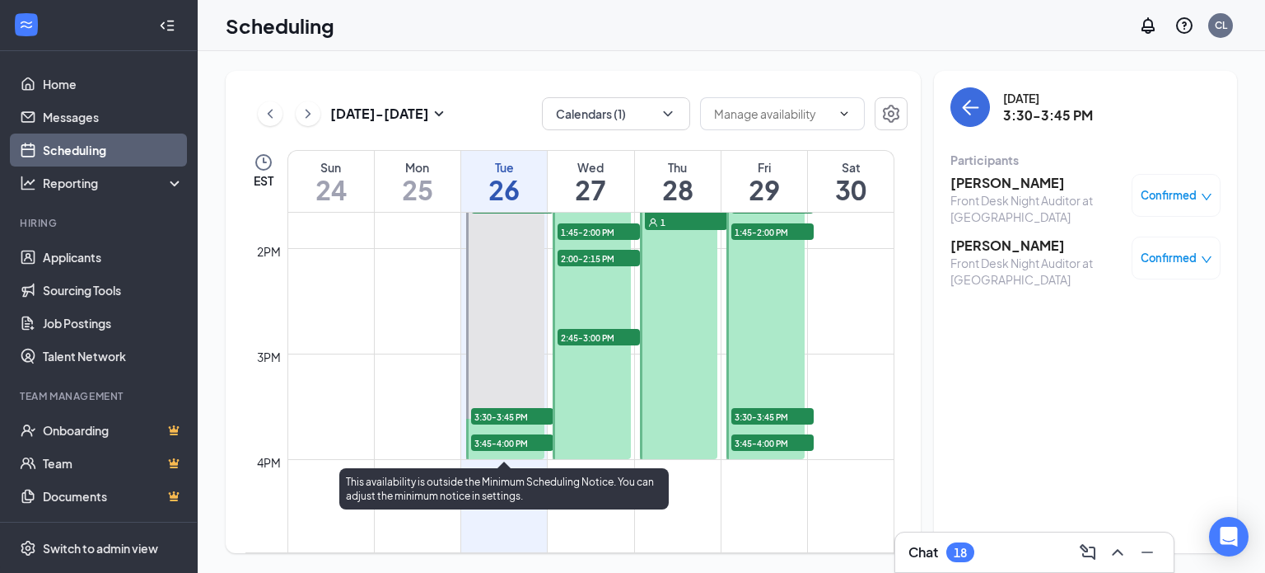
click at [512, 442] on span "3:45-4:00 PM" at bounding box center [512, 442] width 82 height 16
